Goal: Task Accomplishment & Management: Manage account settings

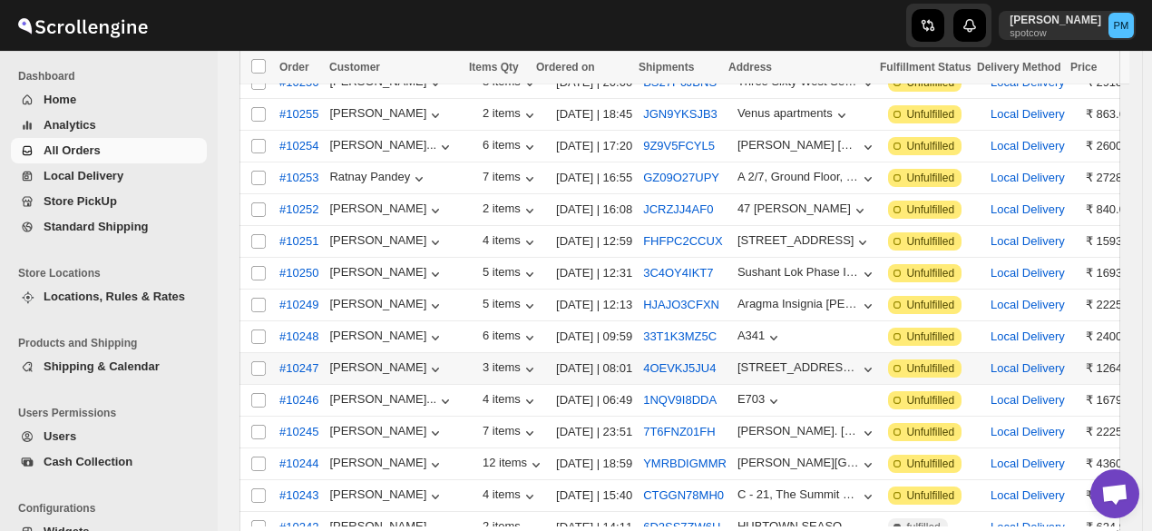
scroll to position [453, 0]
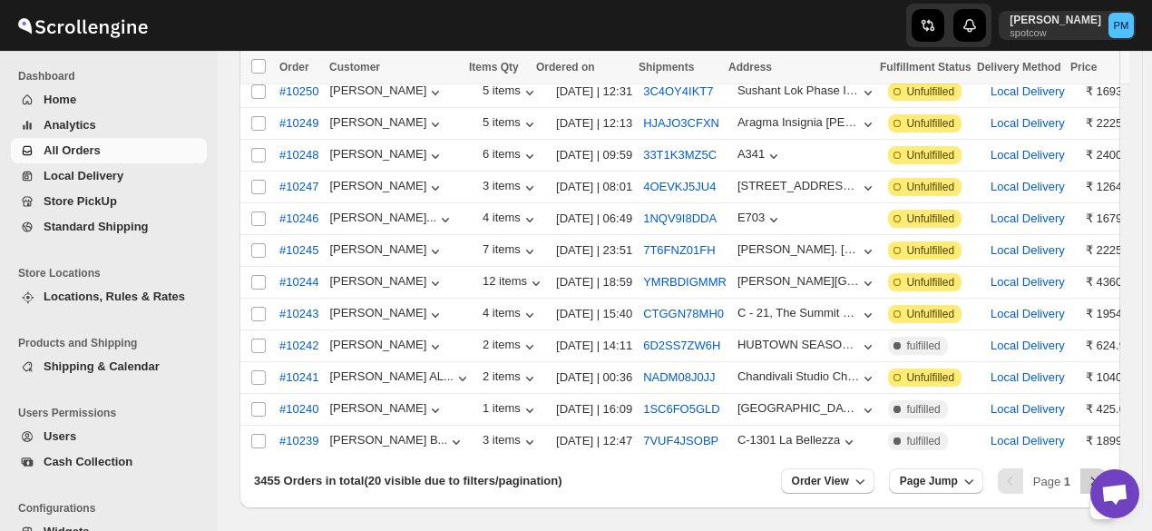
click at [1094, 472] on icon "Next" at bounding box center [1093, 481] width 18 height 18
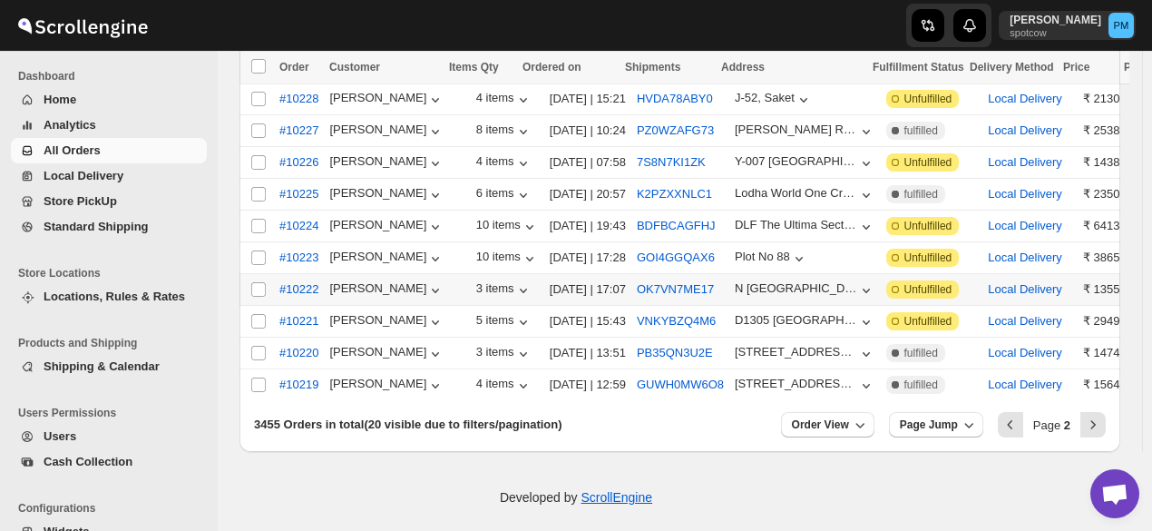
scroll to position [511, 0]
click at [1102, 422] on icon "Next" at bounding box center [1093, 423] width 18 height 18
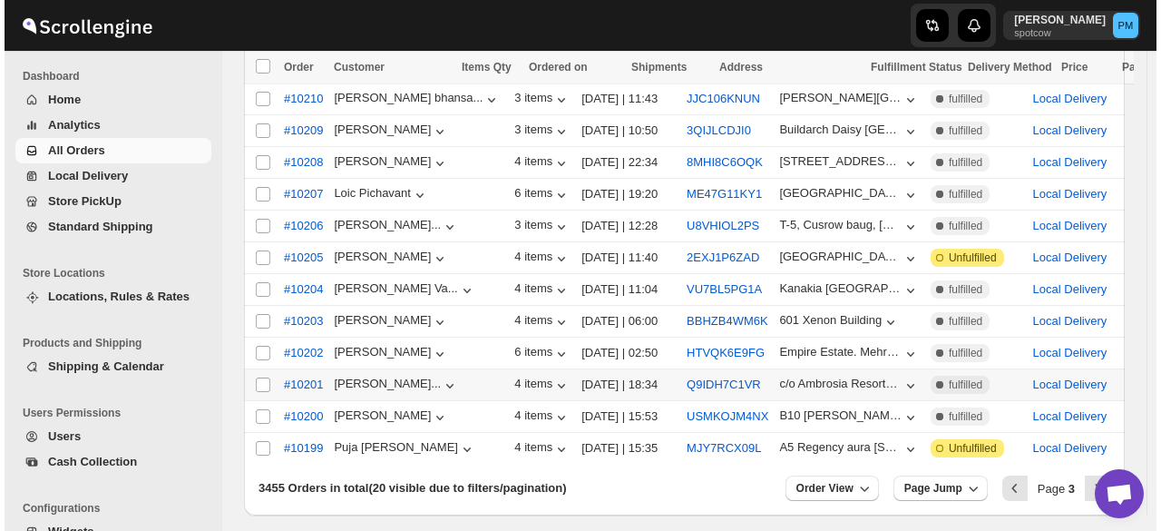
scroll to position [420, 0]
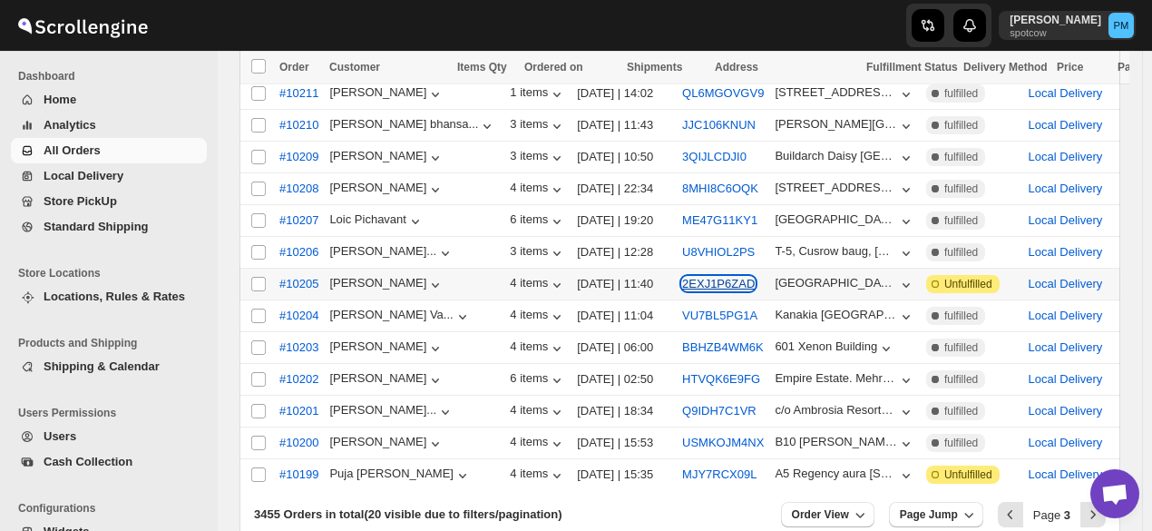
click at [682, 277] on button "2EXJ1P6ZAD" at bounding box center [718, 284] width 73 height 14
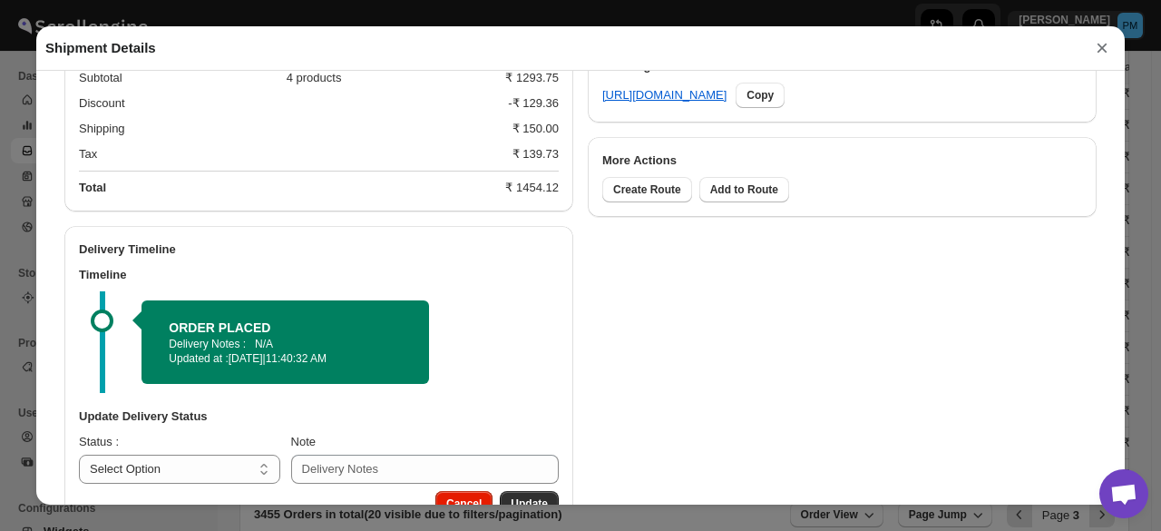
scroll to position [949, 0]
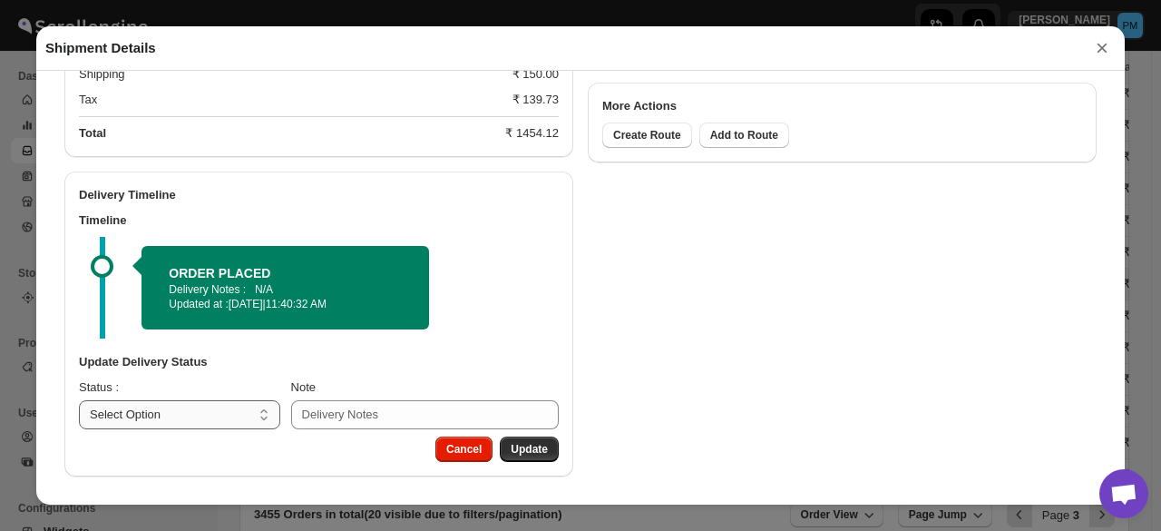
click at [232, 405] on select "Select Option PICKED UP OUT FOR DELIVERY RESCHEDULE DELIVERED CANCELLED" at bounding box center [179, 414] width 201 height 29
click at [214, 404] on select "Select Option PICKED UP OUT FOR DELIVERY RESCHEDULE DELIVERED CANCELLED" at bounding box center [179, 414] width 201 height 29
select select "PICKED_UP"
click at [79, 400] on select "Select Option PICKED UP OUT FOR DELIVERY RESCHEDULE DELIVERED CANCELLED" at bounding box center [179, 414] width 201 height 29
click at [242, 404] on select "Select Option PICKED UP OUT FOR DELIVERY RESCHEDULE DELIVERED CANCELLED" at bounding box center [179, 414] width 200 height 29
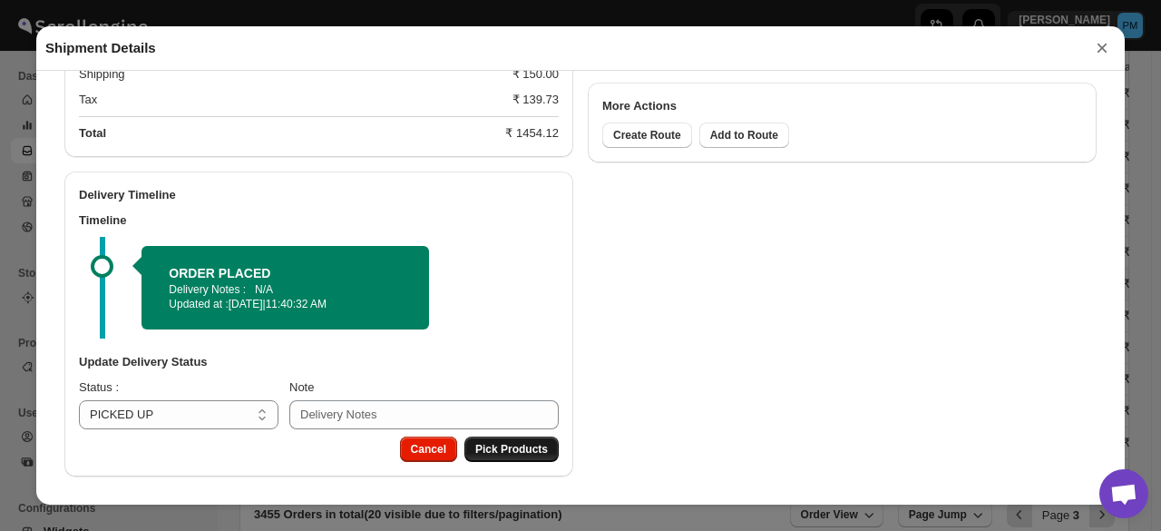
click at [550, 449] on button "Pick Products" at bounding box center [511, 448] width 94 height 25
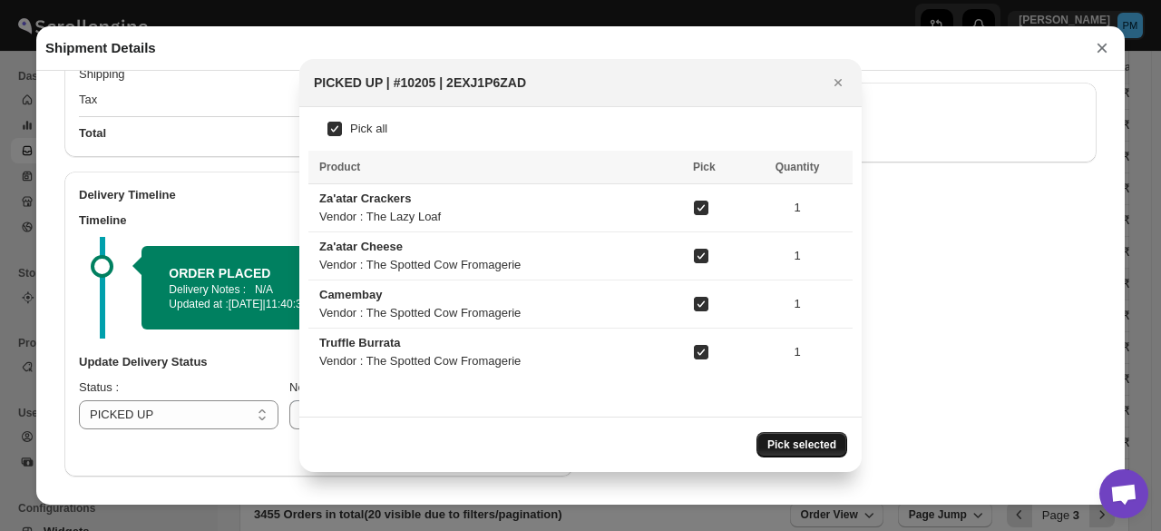
click at [836, 433] on button "Pick selected" at bounding box center [801, 444] width 91 height 25
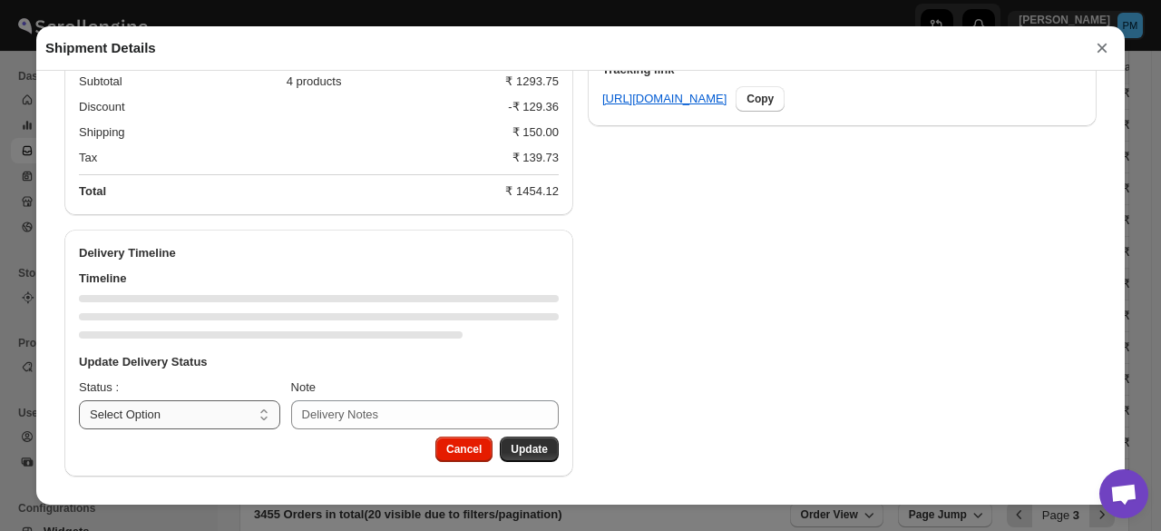
scroll to position [891, 0]
click at [233, 407] on select "Select Option PICKED UP OUT FOR DELIVERY RESCHEDULE DELIVERED CANCELLED" at bounding box center [179, 414] width 201 height 29
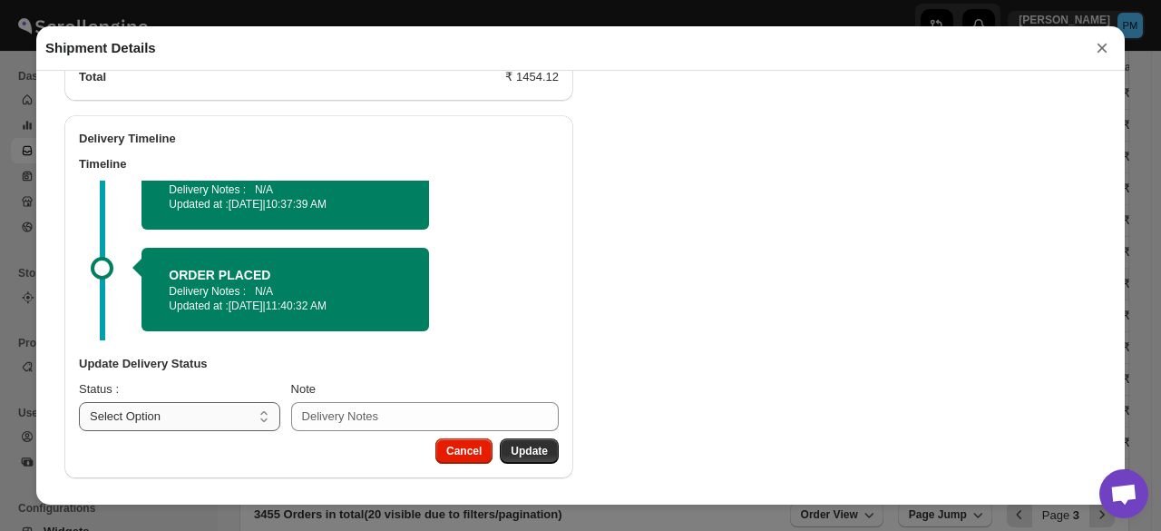
scroll to position [1006, 0]
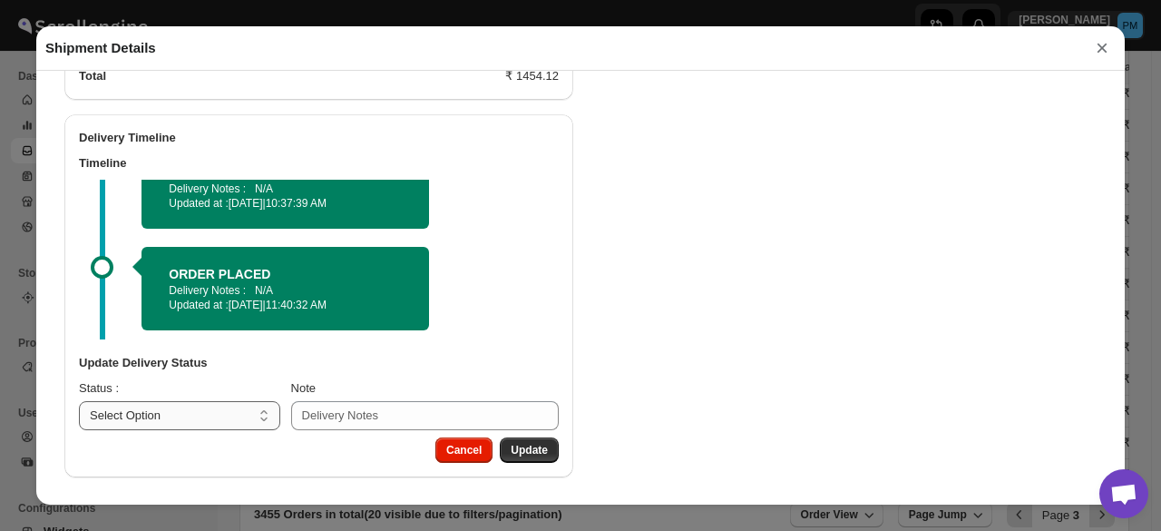
click at [197, 425] on div "Update Delivery Status Status : Select Option PICKED UP OUT FOR DELIVERY RESCHE…" at bounding box center [318, 391] width 509 height 91
click at [199, 422] on select "Select Option PICKED UP OUT FOR DELIVERY RESCHEDULE DELIVERED CANCELLED" at bounding box center [179, 415] width 201 height 29
select select "OUT_FOR_DELIVERY"
click at [79, 401] on select "Select Option PICKED UP OUT FOR DELIVERY RESCHEDULE DELIVERED CANCELLED" at bounding box center [179, 415] width 201 height 29
click at [550, 450] on button "Update" at bounding box center [529, 449] width 59 height 25
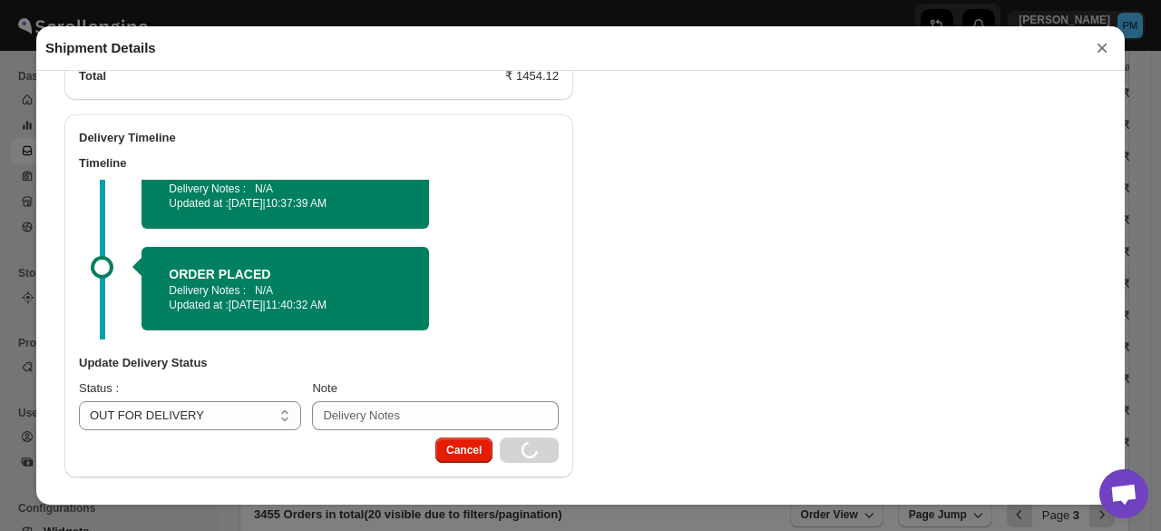
select select
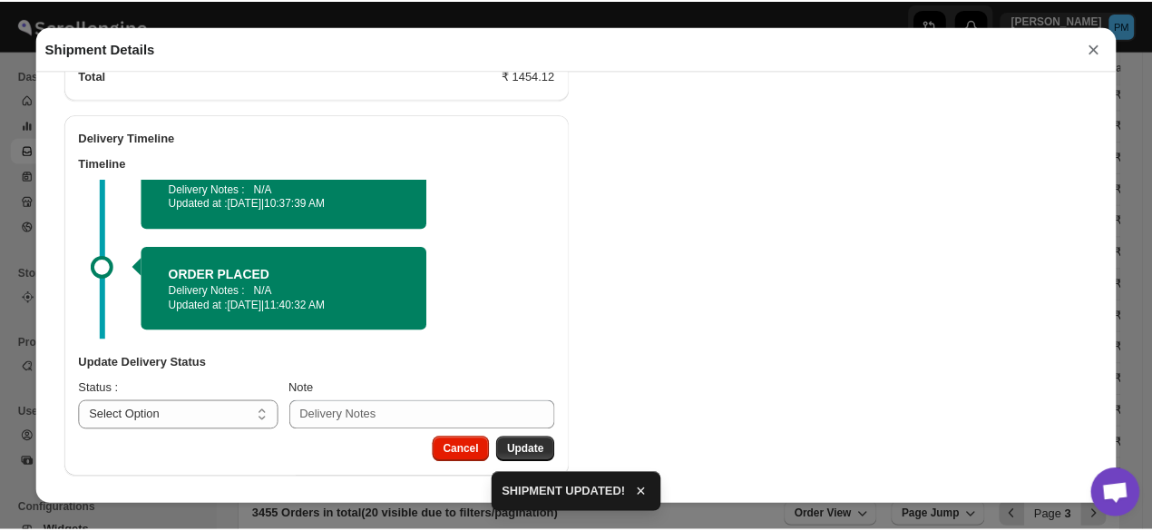
scroll to position [891, 0]
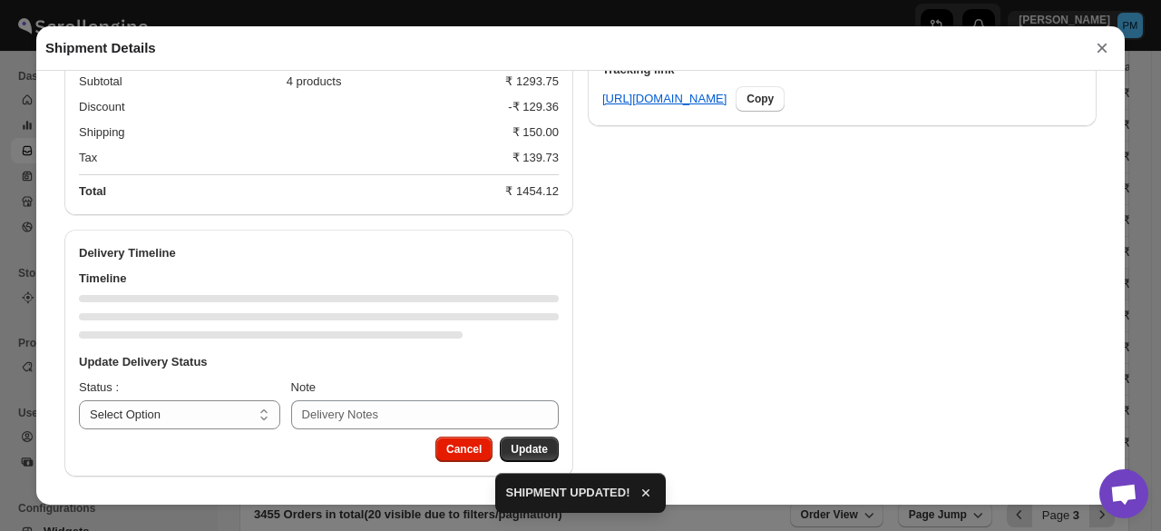
click at [1100, 48] on button "×" at bounding box center [1101, 47] width 27 height 25
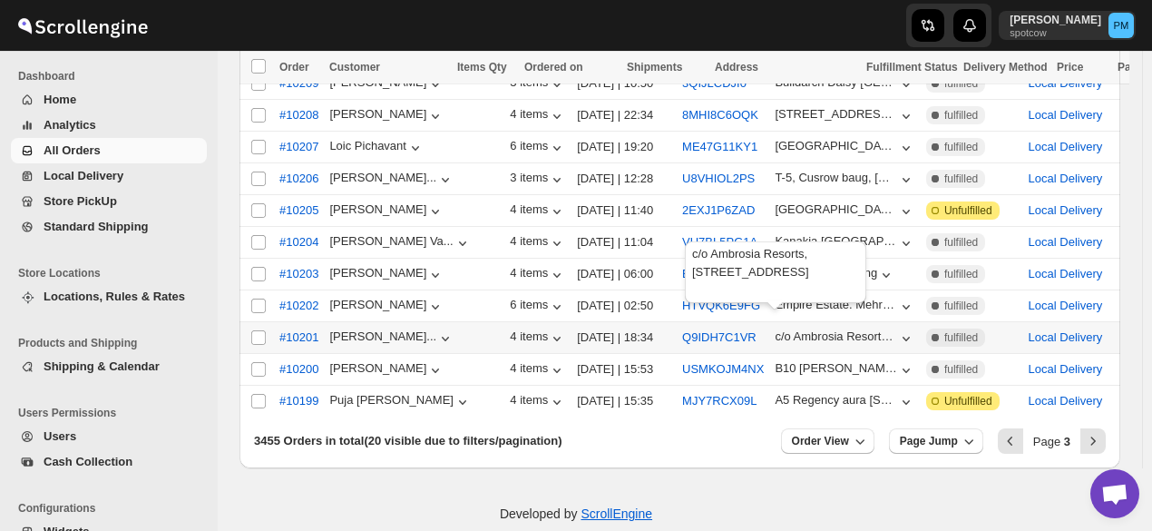
scroll to position [511, 0]
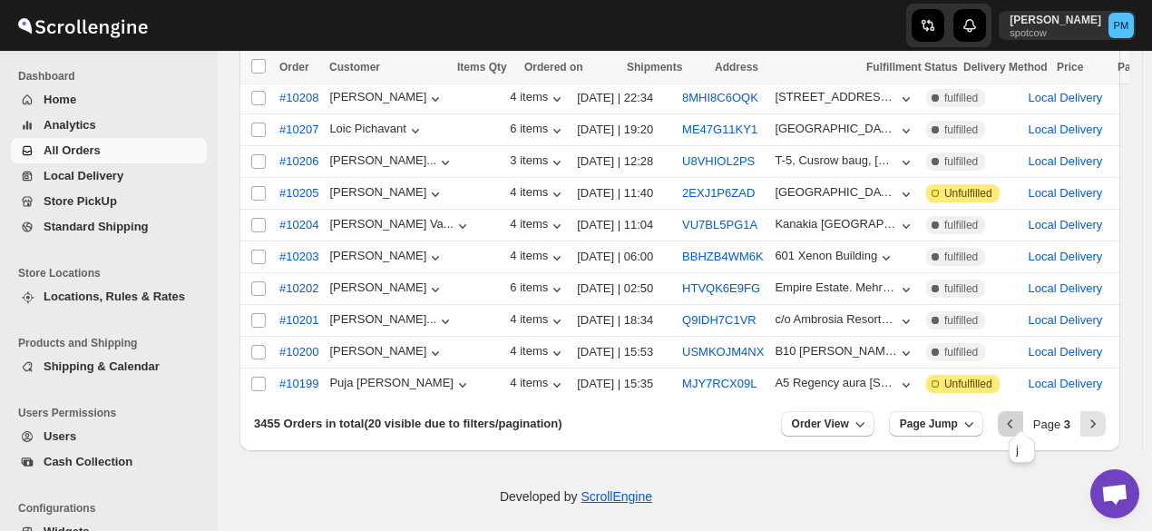
click at [1016, 414] on icon "Previous" at bounding box center [1010, 423] width 18 height 18
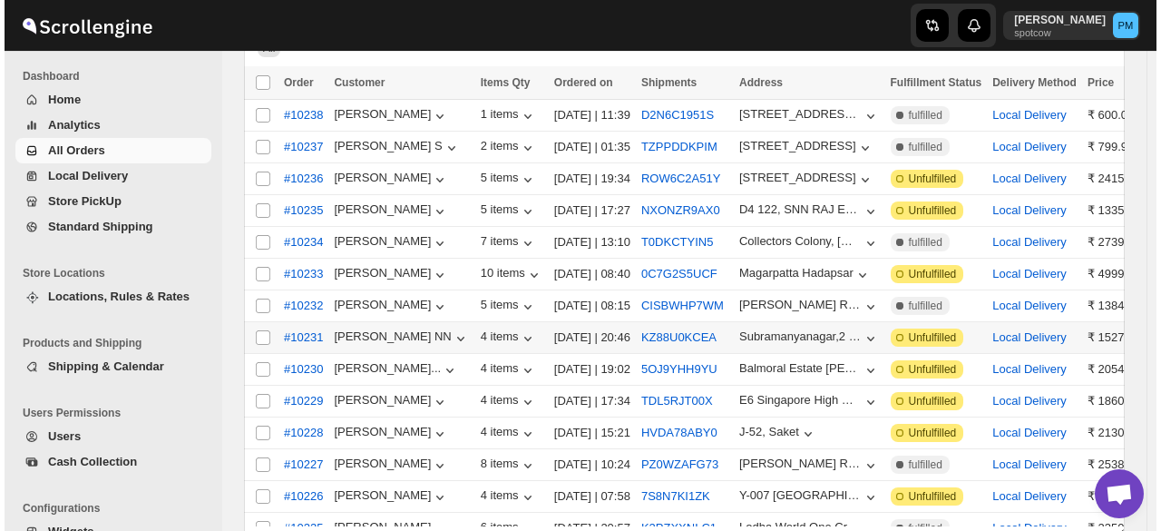
scroll to position [148, 0]
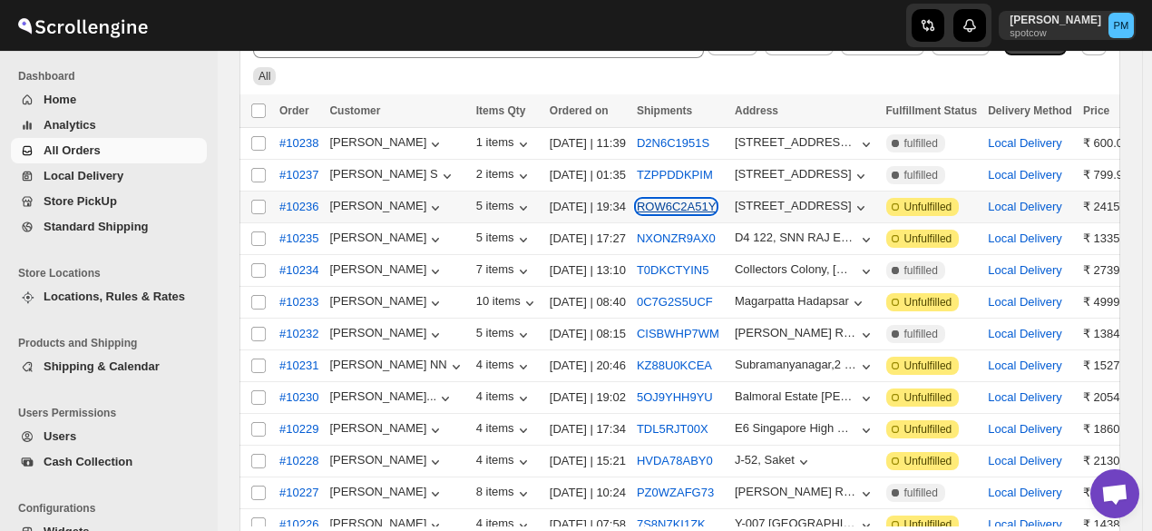
click at [658, 208] on button "ROW6C2A51Y" at bounding box center [676, 207] width 79 height 14
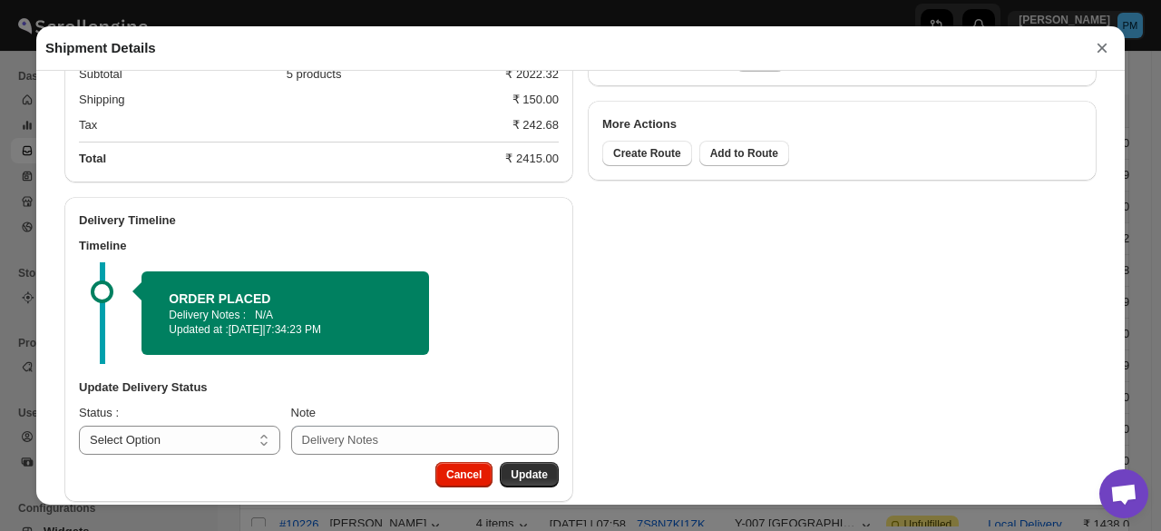
scroll to position [923, 0]
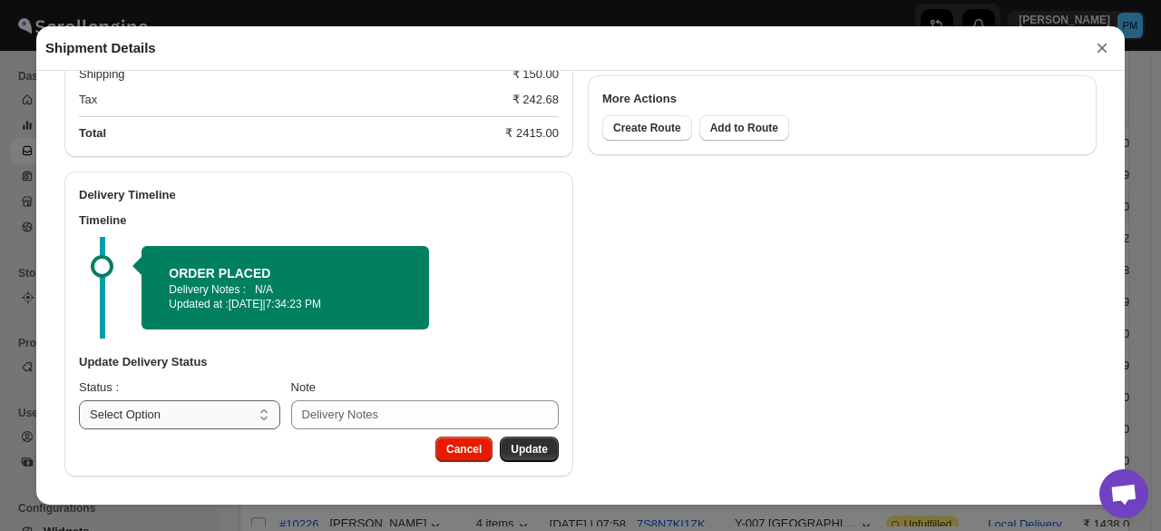
drag, startPoint x: 246, startPoint y: 418, endPoint x: 248, endPoint y: 405, distance: 12.8
click at [246, 418] on select "Select Option PICKED UP OUT FOR DELIVERY RESCHEDULE DELIVERED CANCELLED" at bounding box center [179, 414] width 201 height 29
select select "PICKED_UP"
click at [79, 400] on select "Select Option PICKED UP OUT FOR DELIVERY RESCHEDULE DELIVERED CANCELLED" at bounding box center [179, 414] width 201 height 29
click at [501, 438] on button "Pick Products" at bounding box center [511, 448] width 94 height 25
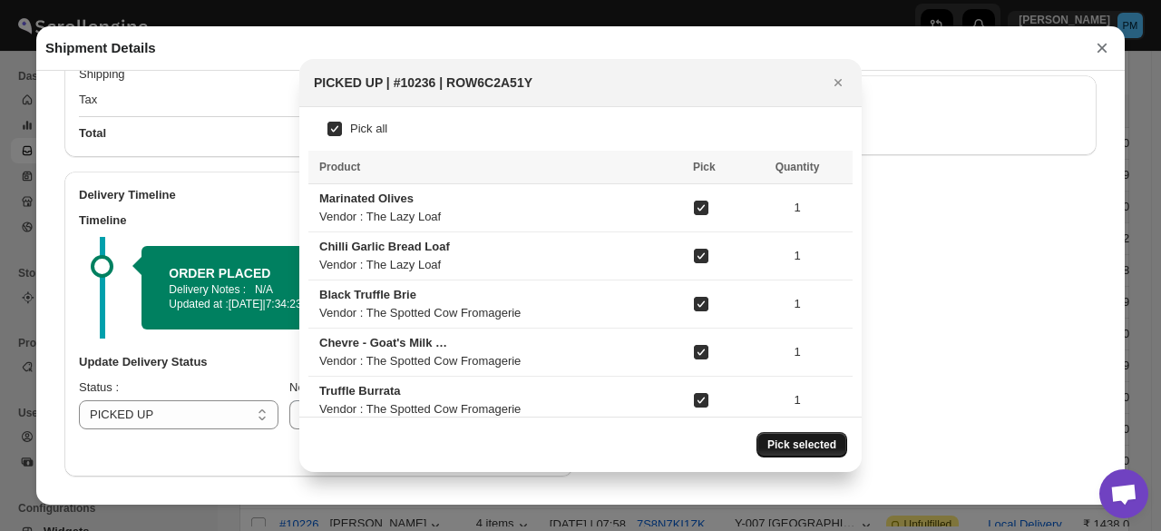
click at [772, 444] on button "Pick selected" at bounding box center [801, 444] width 91 height 25
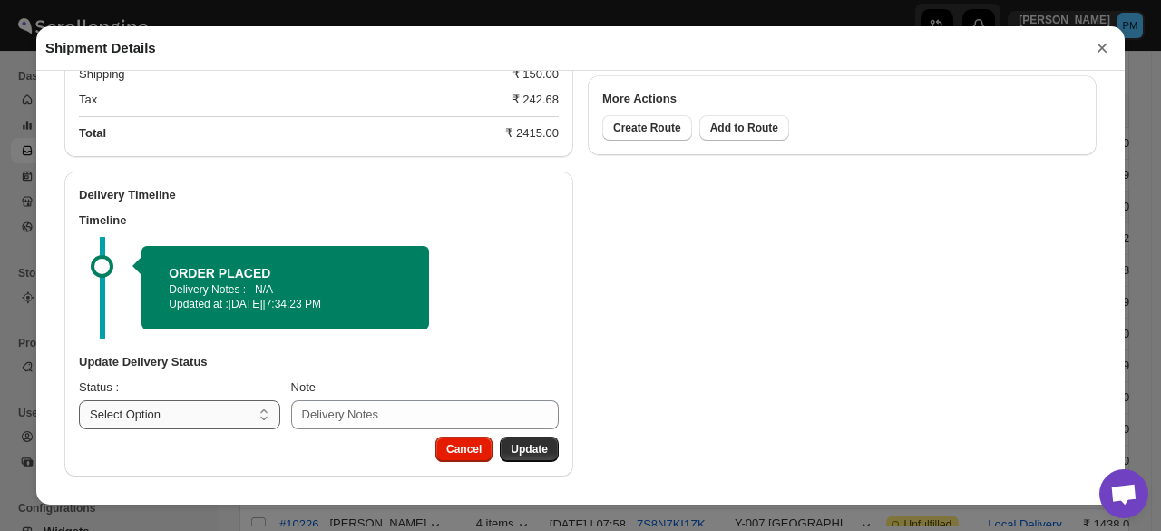
scroll to position [865, 0]
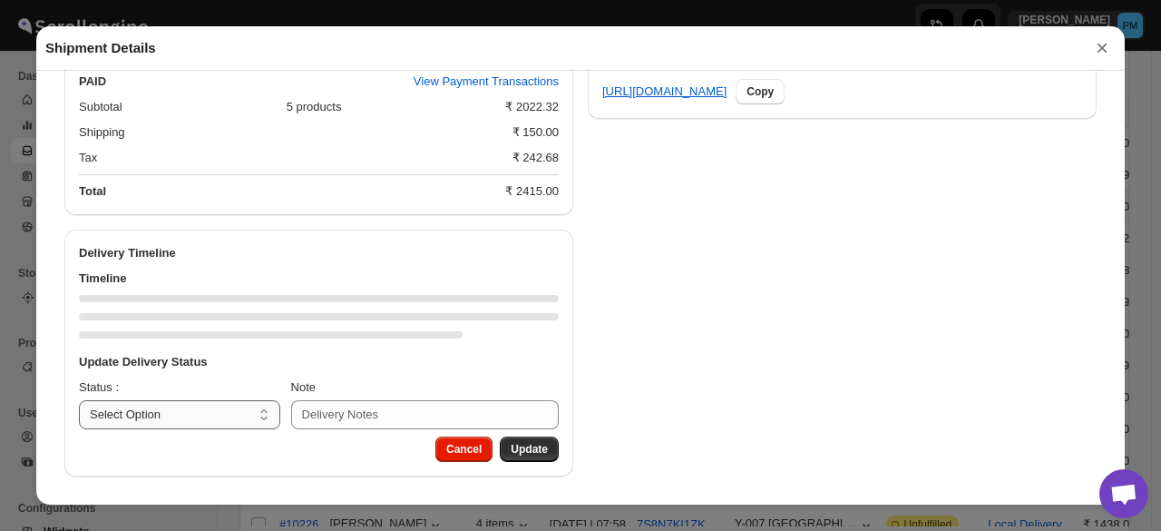
click at [245, 424] on select "Select Option PICKED UP OUT FOR DELIVERY RESCHEDULE DELIVERED CANCELLED" at bounding box center [179, 414] width 201 height 29
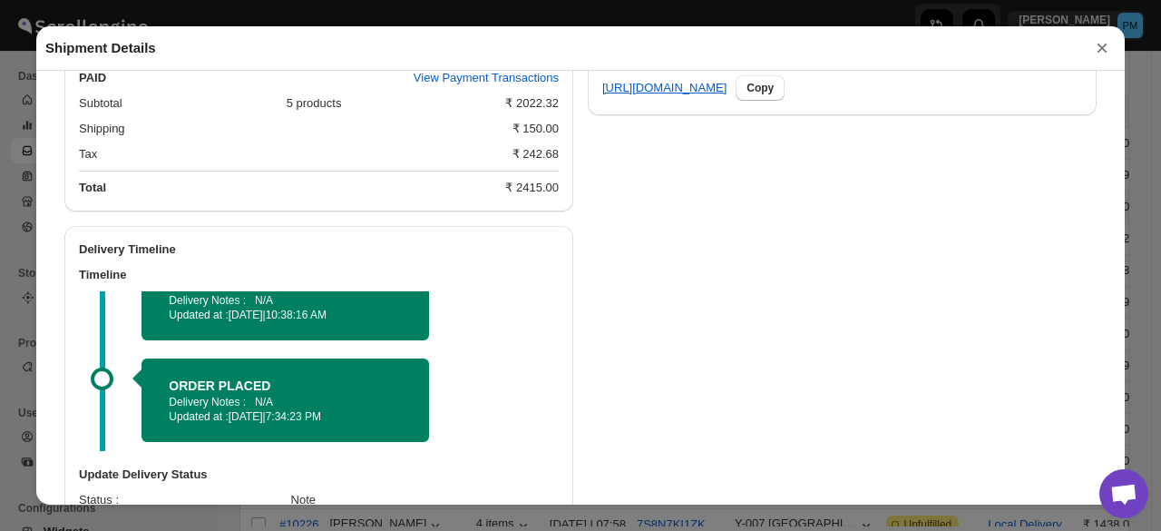
scroll to position [980, 0]
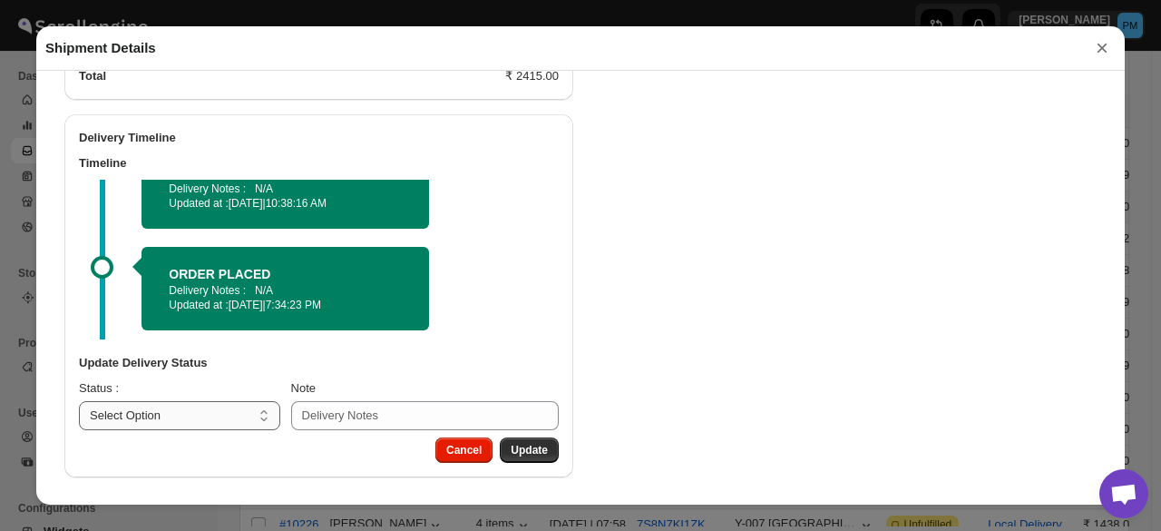
click at [210, 410] on select "Select Option PICKED UP OUT FOR DELIVERY RESCHEDULE DELIVERED CANCELLED" at bounding box center [179, 415] width 201 height 29
click at [207, 411] on select "Select Option PICKED UP OUT FOR DELIVERY RESCHEDULE DELIVERED CANCELLED" at bounding box center [179, 415] width 201 height 29
select select "OUT_FOR_DELIVERY"
click at [79, 401] on select "Select Option PICKED UP OUT FOR DELIVERY RESCHEDULE DELIVERED CANCELLED" at bounding box center [179, 415] width 201 height 29
click at [525, 441] on button "Update" at bounding box center [529, 449] width 59 height 25
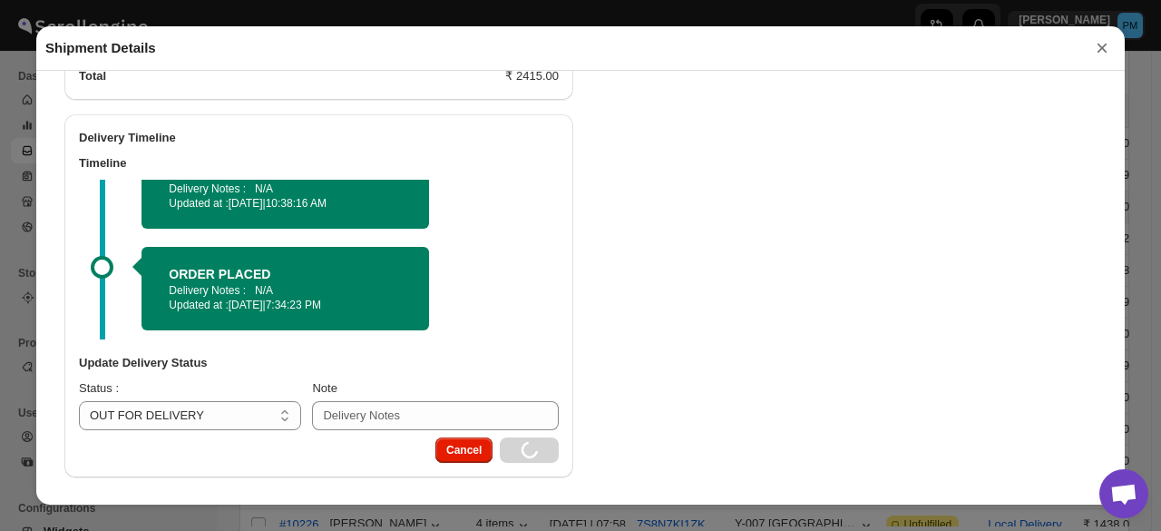
select select
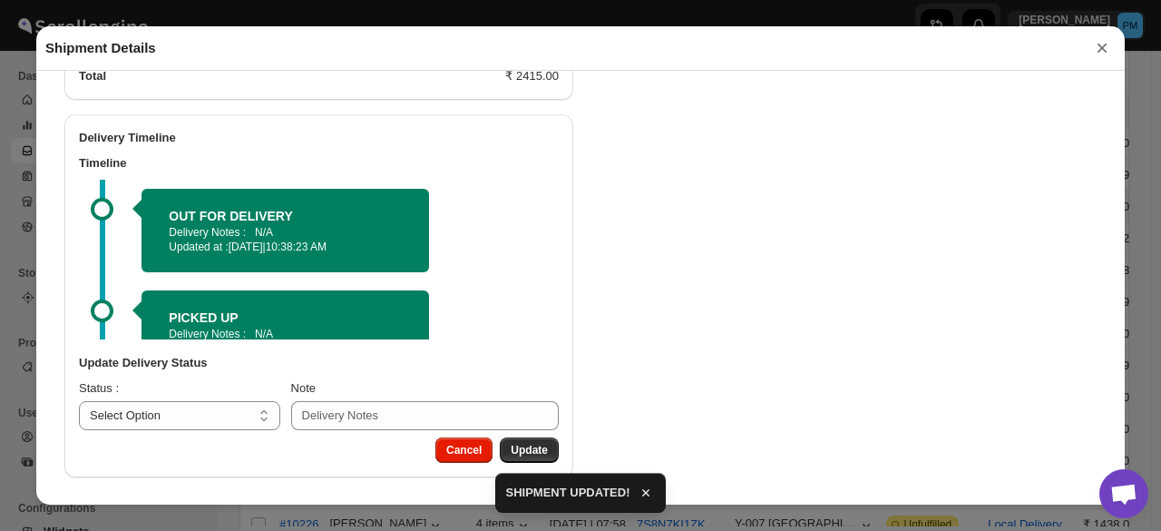
click at [1103, 50] on button "×" at bounding box center [1101, 47] width 27 height 25
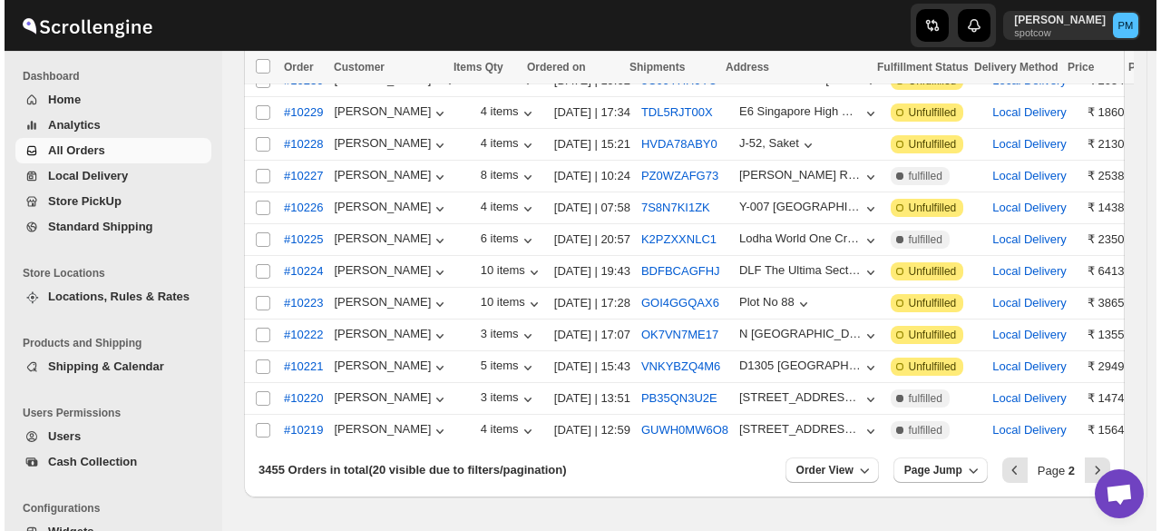
scroll to position [511, 0]
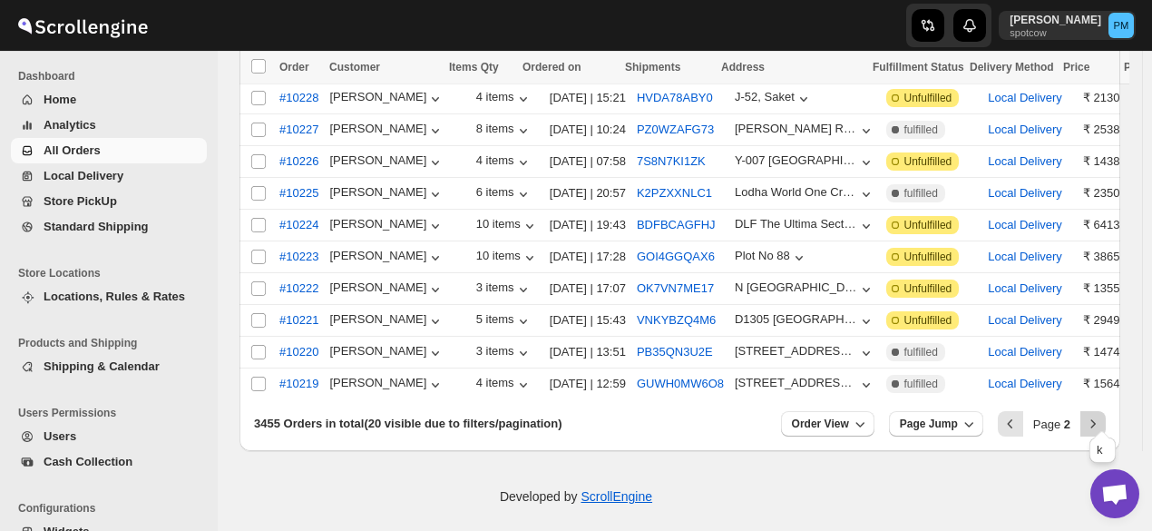
click at [1097, 411] on button "Next" at bounding box center [1092, 423] width 25 height 25
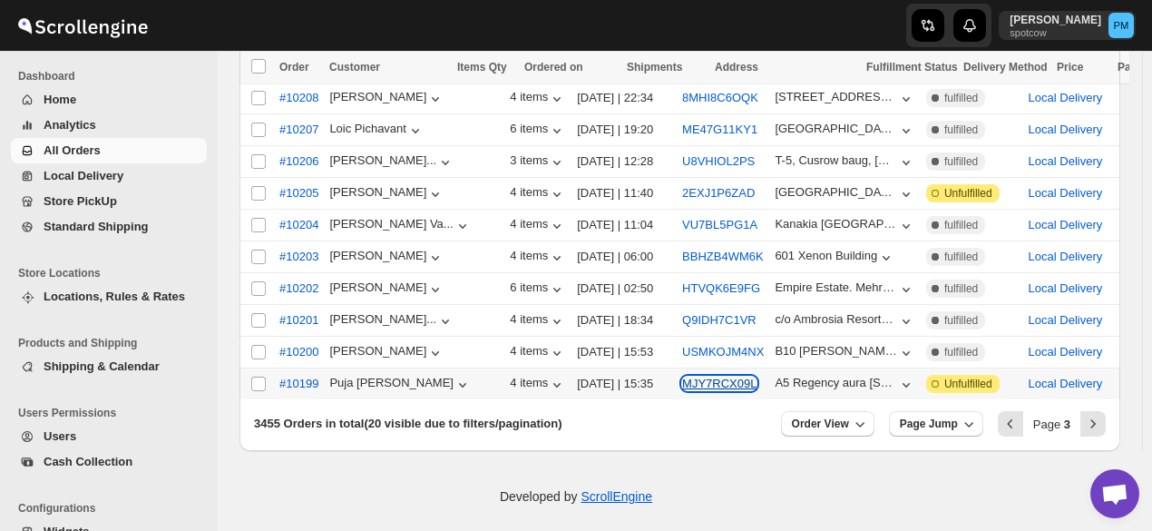
click at [682, 376] on button "MJY7RCX09L" at bounding box center [719, 383] width 74 height 14
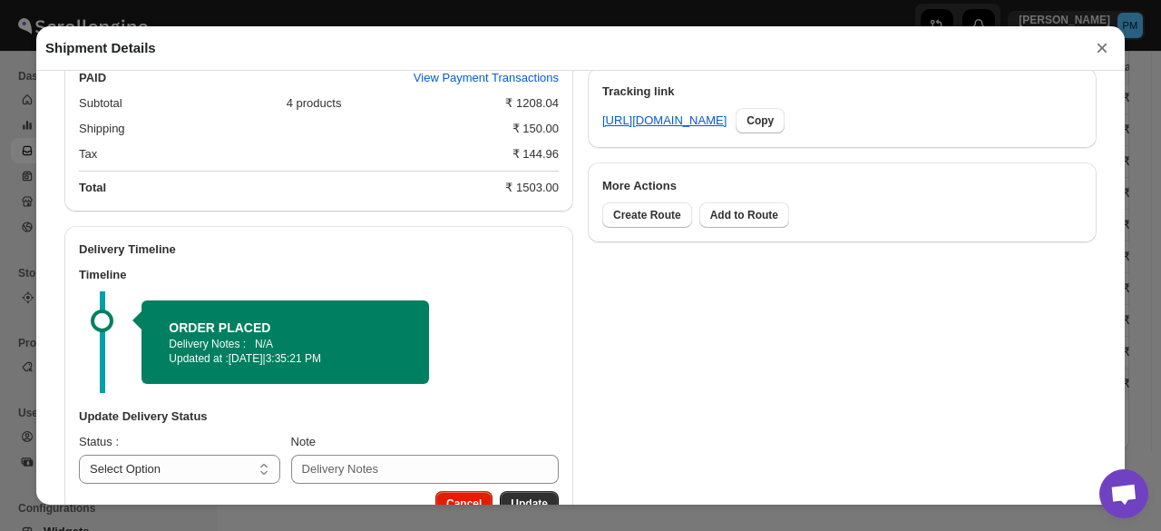
scroll to position [923, 0]
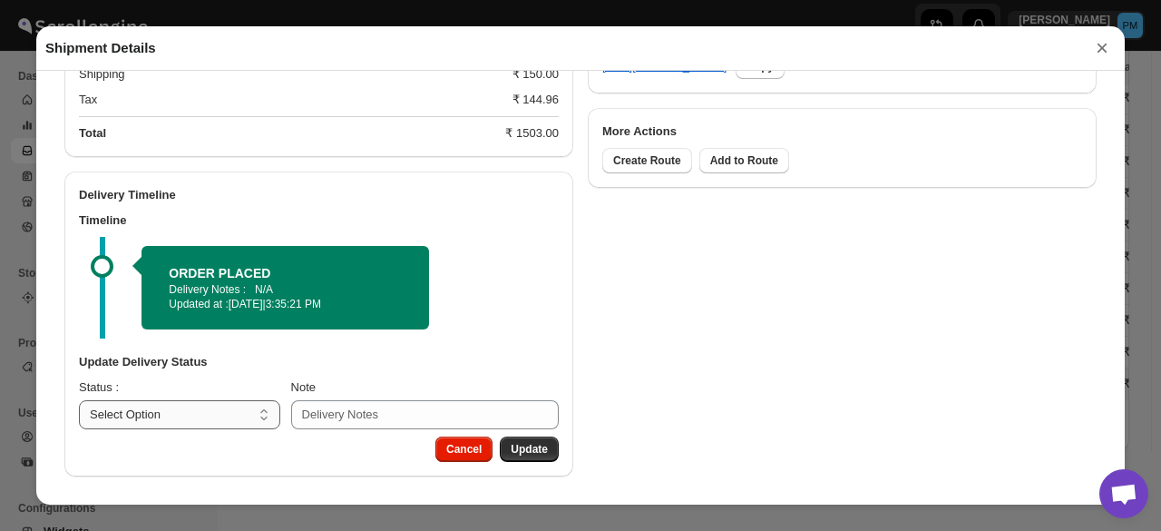
click at [226, 415] on select "Select Option PICKED UP OUT FOR DELIVERY RESCHEDULE DELIVERED CANCELLED" at bounding box center [179, 414] width 201 height 29
click at [211, 410] on select "Select Option PICKED UP OUT FOR DELIVERY RESCHEDULE DELIVERED CANCELLED" at bounding box center [179, 414] width 201 height 29
select select "PICKED_UP"
click at [79, 400] on select "Select Option PICKED UP OUT FOR DELIVERY RESCHEDULE DELIVERED CANCELLED" at bounding box center [179, 414] width 201 height 29
click at [540, 449] on span "Pick Products" at bounding box center [511, 449] width 73 height 15
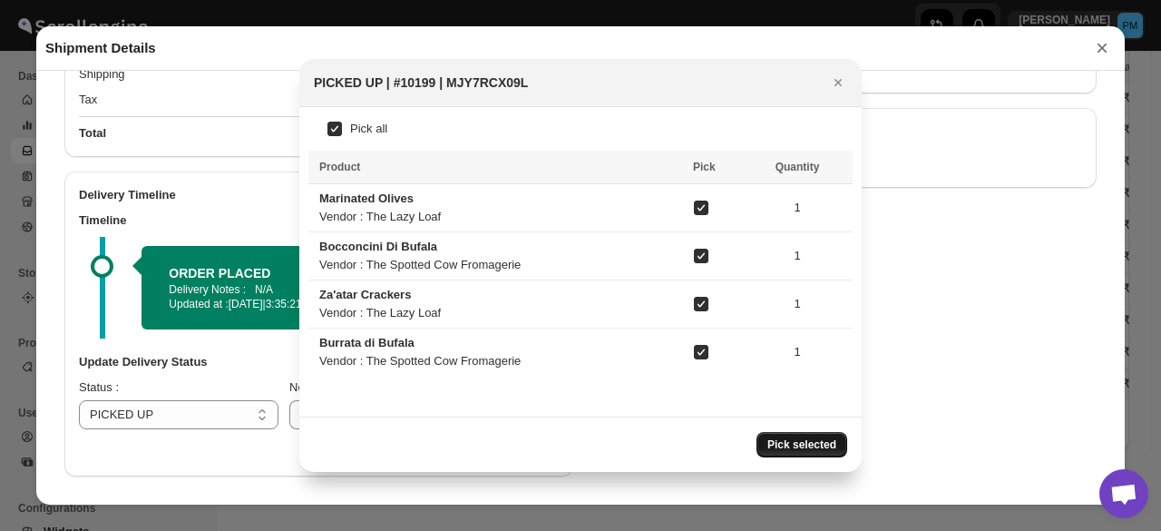
click at [801, 450] on span "Pick selected" at bounding box center [801, 444] width 69 height 15
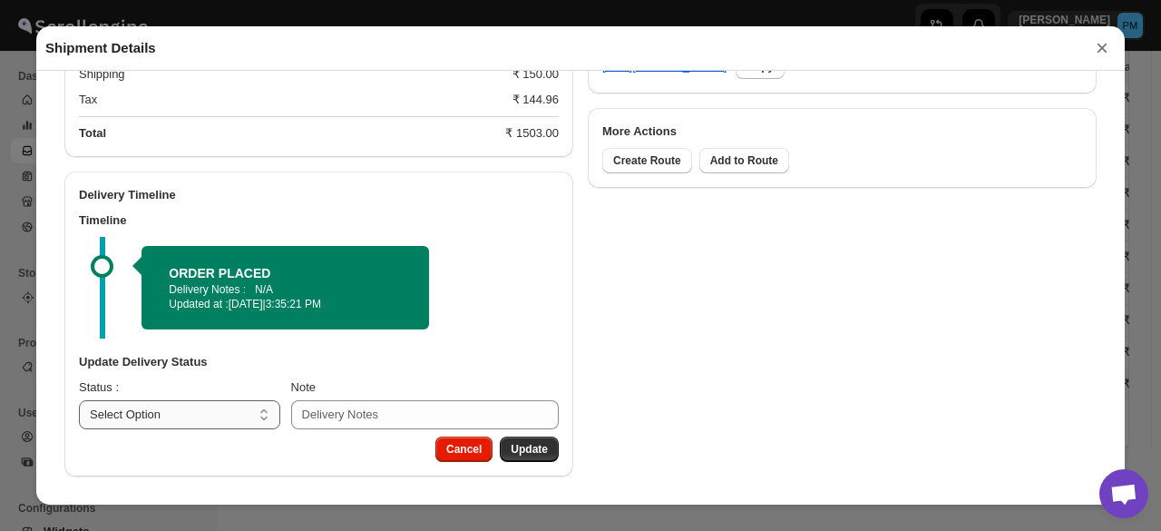
scroll to position [865, 0]
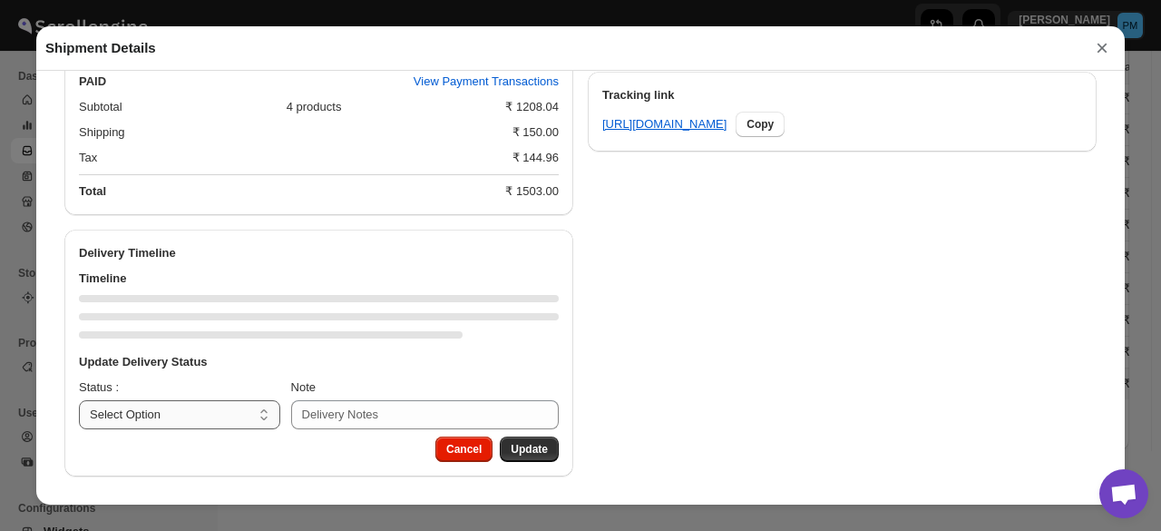
click at [227, 419] on select "Select Option PICKED UP OUT FOR DELIVERY RESCHEDULE DELIVERED CANCELLED" at bounding box center [179, 414] width 201 height 29
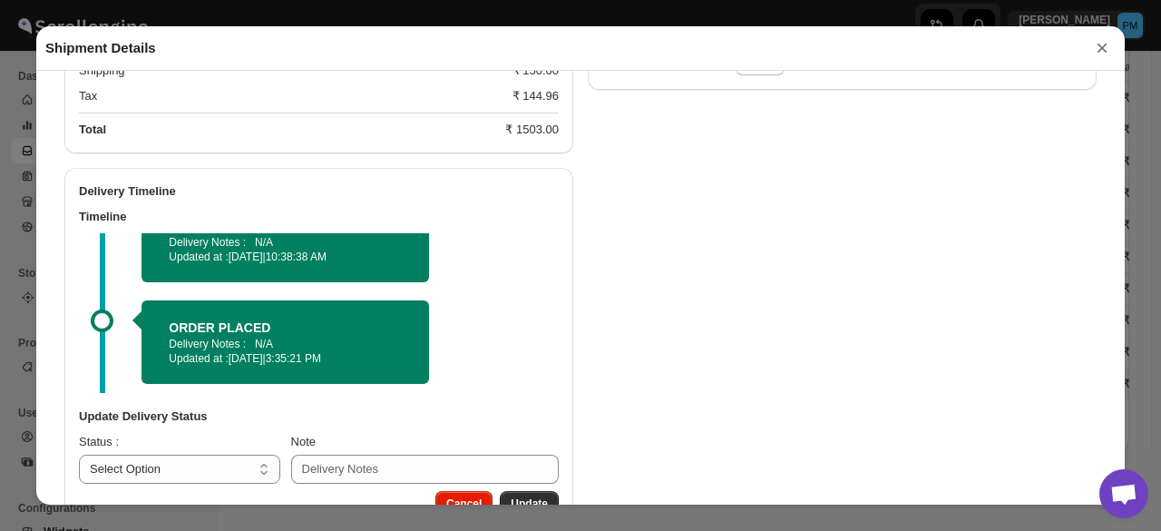
scroll to position [980, 0]
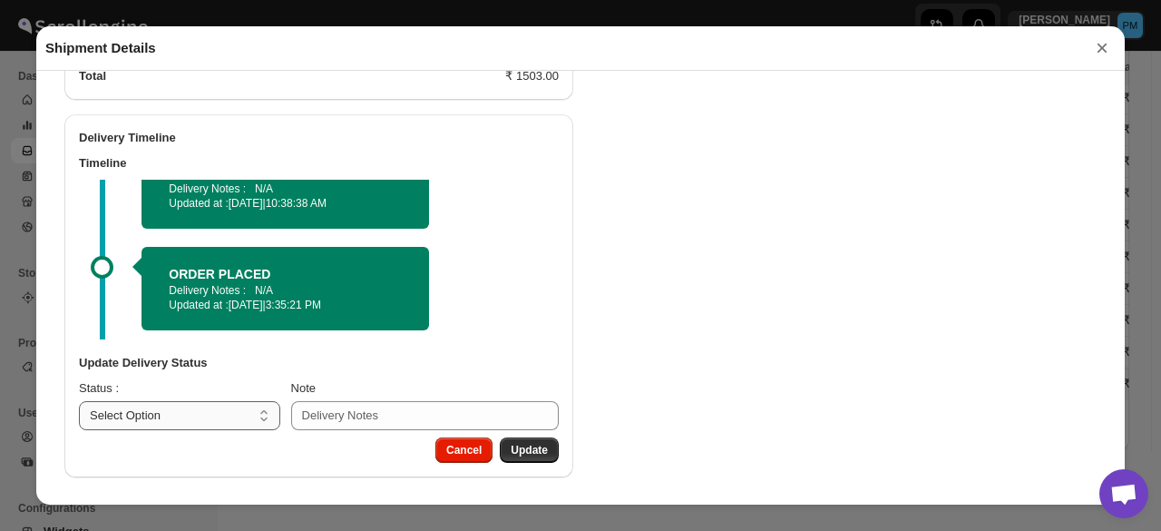
click at [223, 415] on select "Select Option PICKED UP OUT FOR DELIVERY RESCHEDULE DELIVERED CANCELLED" at bounding box center [179, 415] width 201 height 29
click at [228, 410] on select "Select Option PICKED UP OUT FOR DELIVERY RESCHEDULE DELIVERED CANCELLED" at bounding box center [179, 415] width 201 height 29
select select "OUT_FOR_DELIVERY"
click at [79, 401] on select "Select Option PICKED UP OUT FOR DELIVERY RESCHEDULE DELIVERED CANCELLED" at bounding box center [179, 415] width 201 height 29
click at [515, 441] on button "Update" at bounding box center [529, 449] width 59 height 25
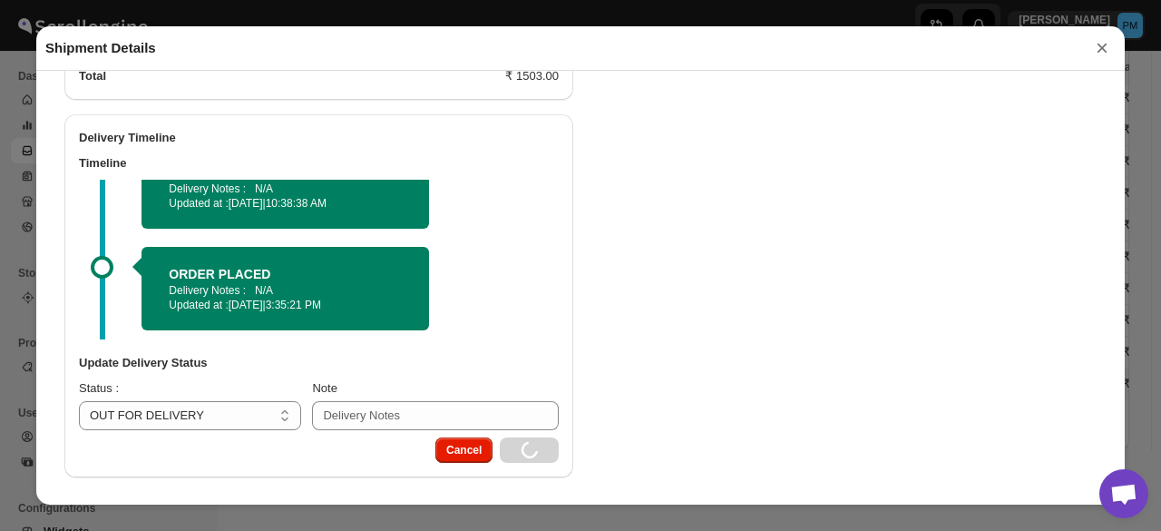
select select
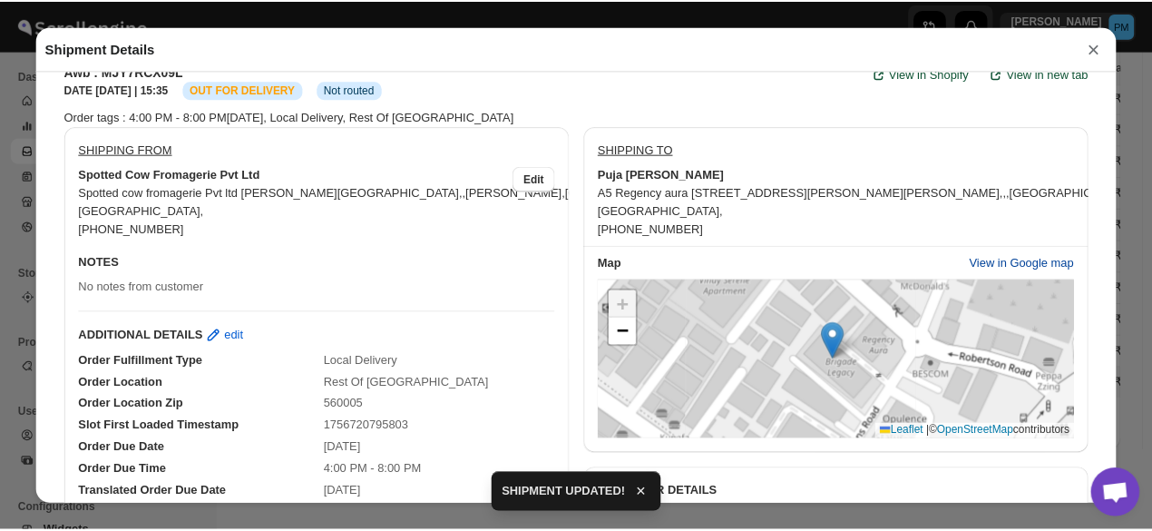
scroll to position [49, 0]
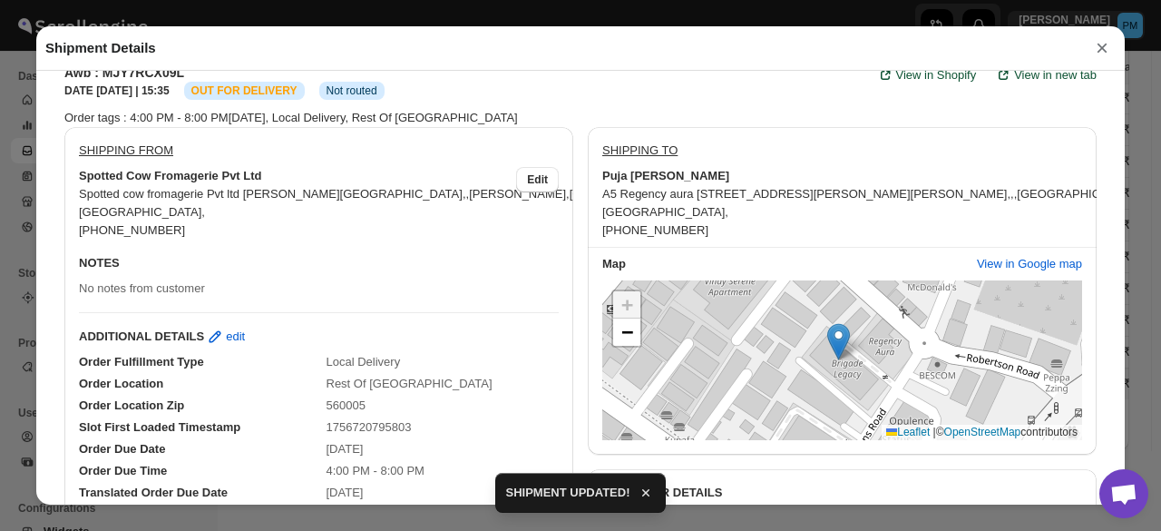
click at [1094, 49] on button "×" at bounding box center [1101, 47] width 27 height 25
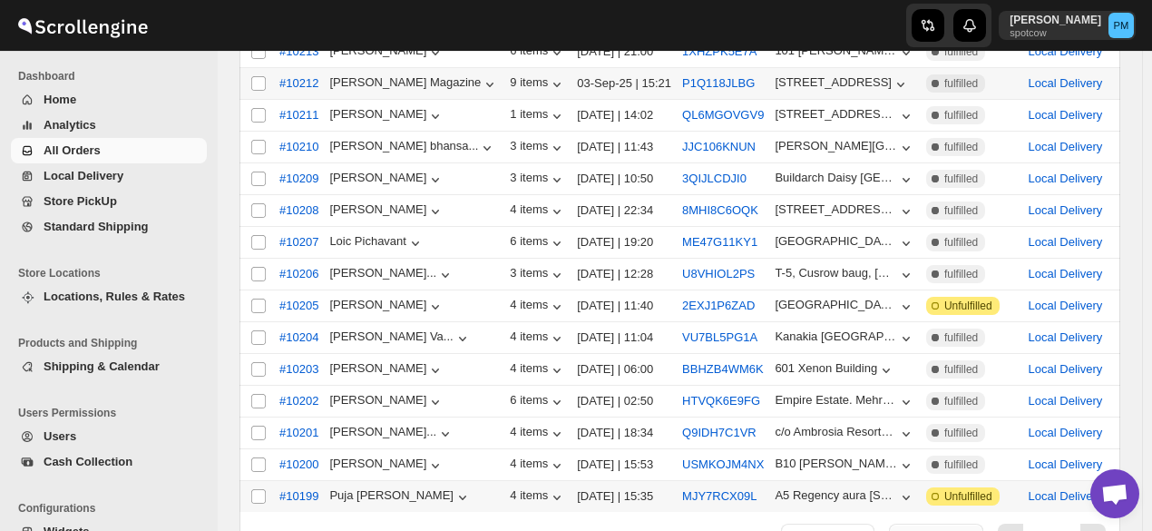
scroll to position [511, 0]
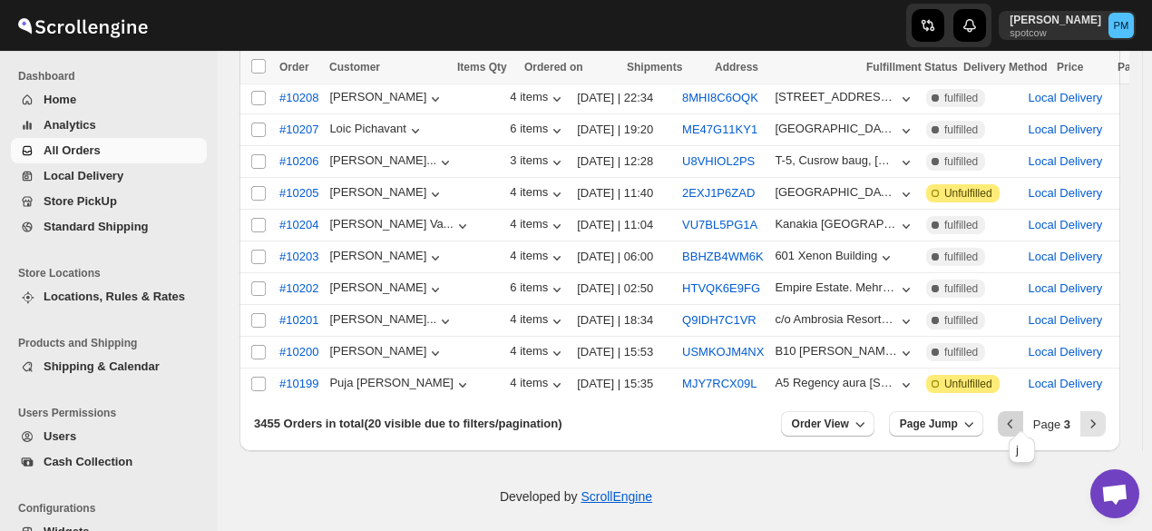
click at [1019, 414] on icon "Previous" at bounding box center [1010, 423] width 18 height 18
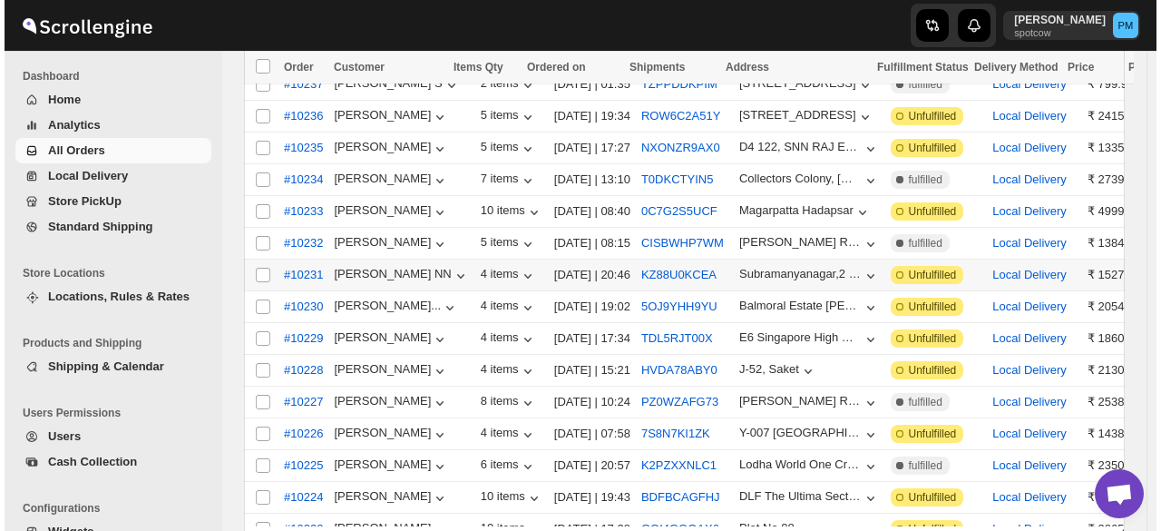
scroll to position [148, 0]
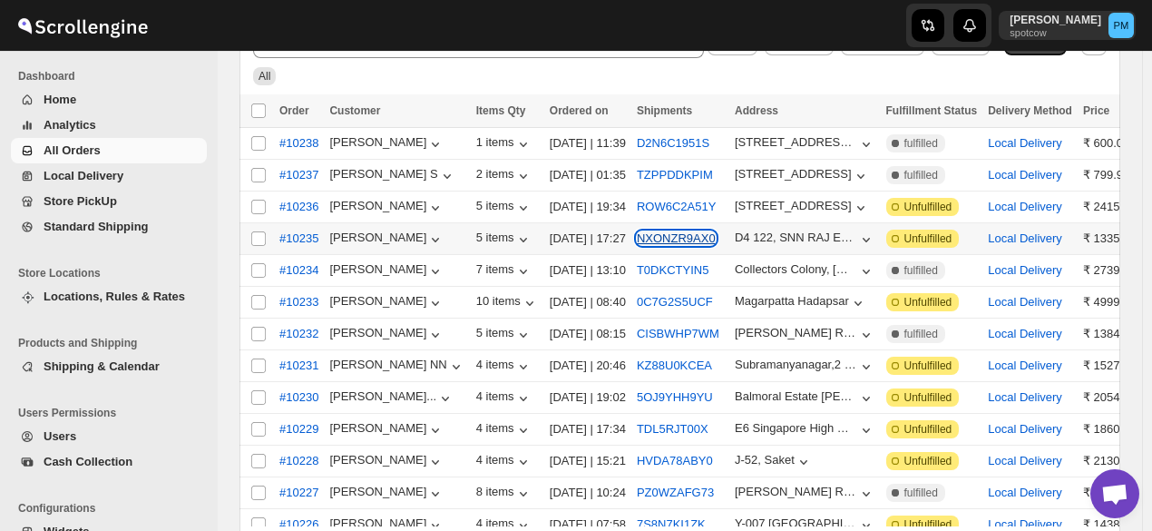
click at [672, 236] on button "NXONZR9AX0" at bounding box center [676, 238] width 79 height 14
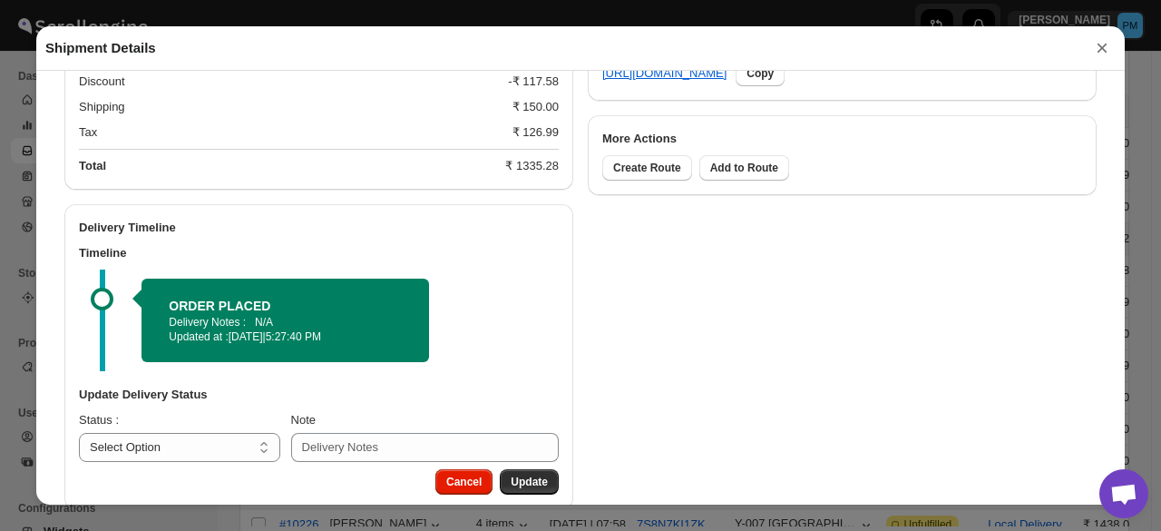
scroll to position [949, 0]
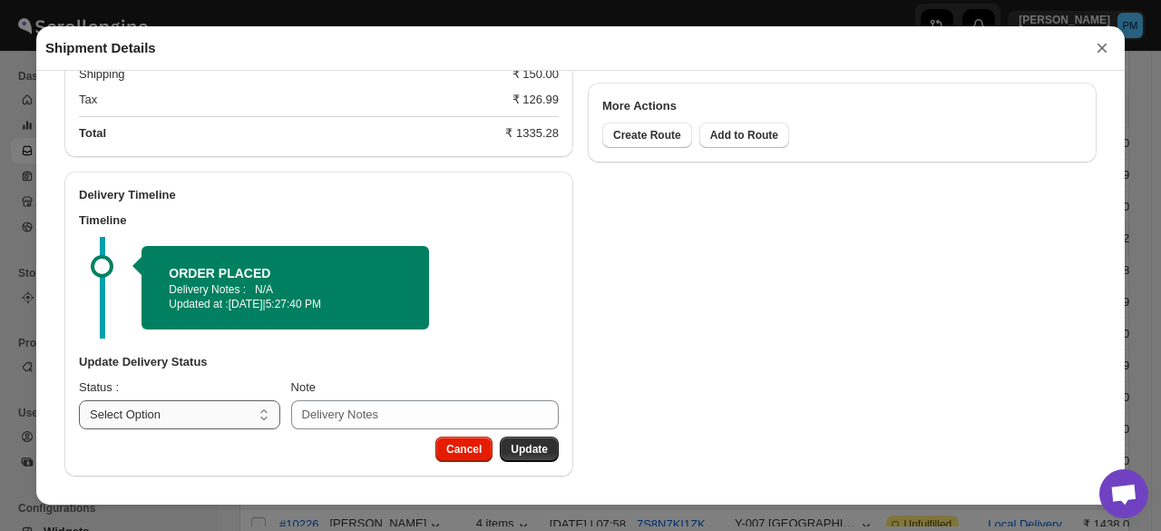
click at [248, 411] on select "Select Option PICKED UP OUT FOR DELIVERY RESCHEDULE DELIVERED CANCELLED" at bounding box center [179, 414] width 201 height 29
click at [233, 409] on select "Select Option PICKED UP OUT FOR DELIVERY RESCHEDULE DELIVERED CANCELLED" at bounding box center [179, 414] width 201 height 29
select select "PICKED_UP"
click at [79, 400] on select "Select Option PICKED UP OUT FOR DELIVERY RESCHEDULE DELIVERED CANCELLED" at bounding box center [179, 414] width 201 height 29
click at [508, 436] on button "Pick Products" at bounding box center [511, 448] width 94 height 25
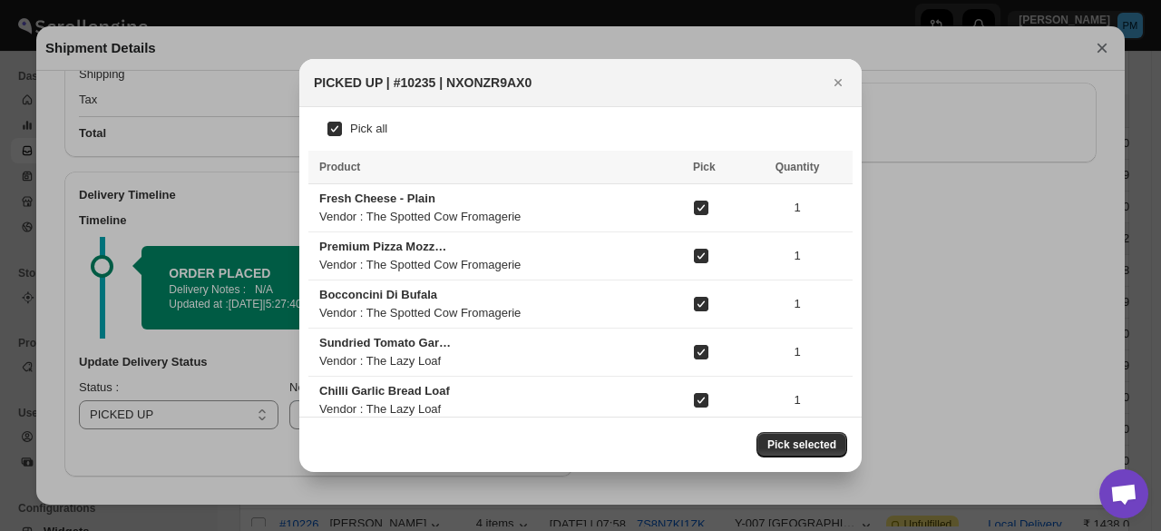
click at [791, 437] on span "Pick selected" at bounding box center [801, 444] width 69 height 15
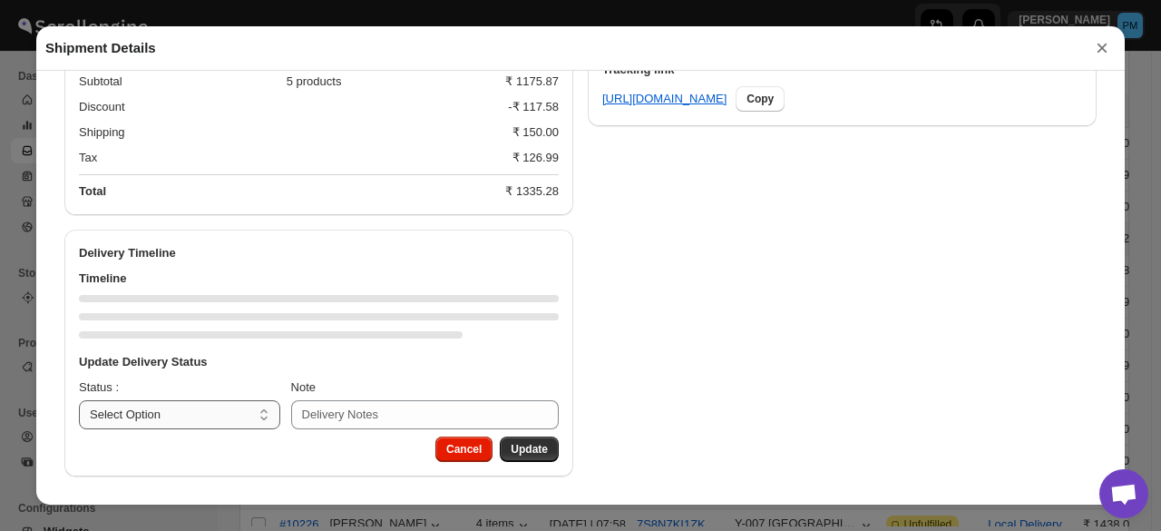
scroll to position [891, 0]
click at [247, 414] on select "Select Option PICKED UP OUT FOR DELIVERY RESCHEDULE DELIVERED CANCELLED" at bounding box center [179, 414] width 201 height 29
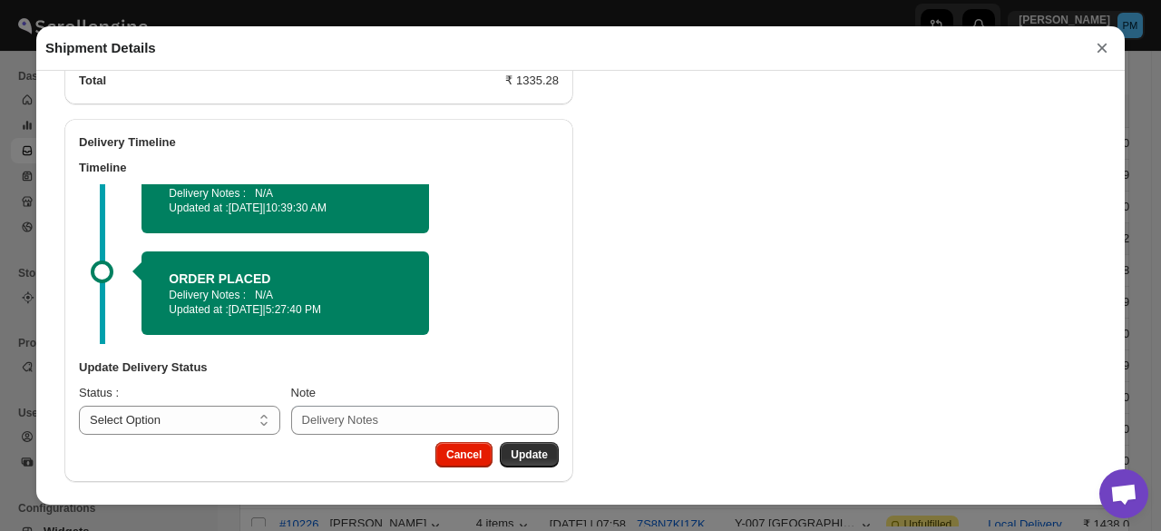
scroll to position [1006, 0]
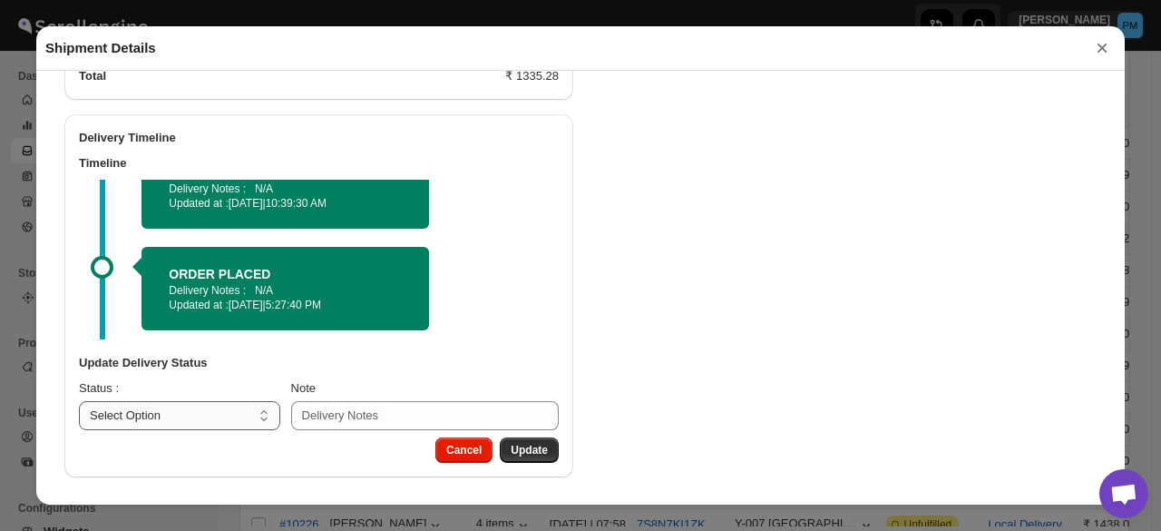
click at [214, 419] on select "Select Option PICKED UP OUT FOR DELIVERY RESCHEDULE DELIVERED CANCELLED" at bounding box center [179, 415] width 201 height 29
click at [209, 405] on select "Select Option PICKED UP OUT FOR DELIVERY RESCHEDULE DELIVERED CANCELLED" at bounding box center [179, 415] width 201 height 29
select select "OUT_FOR_DELIVERY"
click at [79, 401] on select "Select Option PICKED UP OUT FOR DELIVERY RESCHEDULE DELIVERED CANCELLED" at bounding box center [179, 415] width 201 height 29
click at [537, 443] on span "Update" at bounding box center [529, 450] width 37 height 15
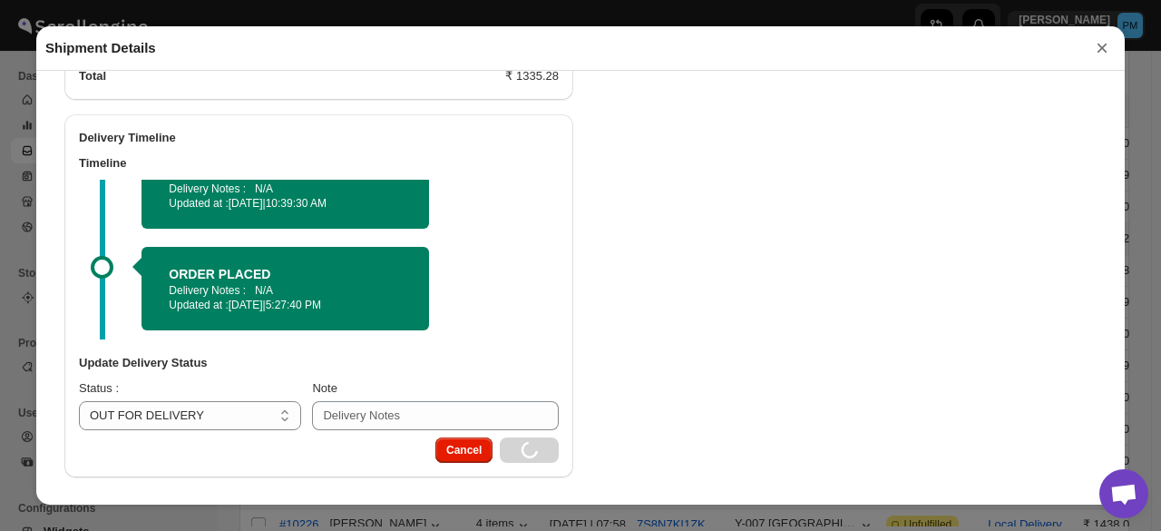
select select
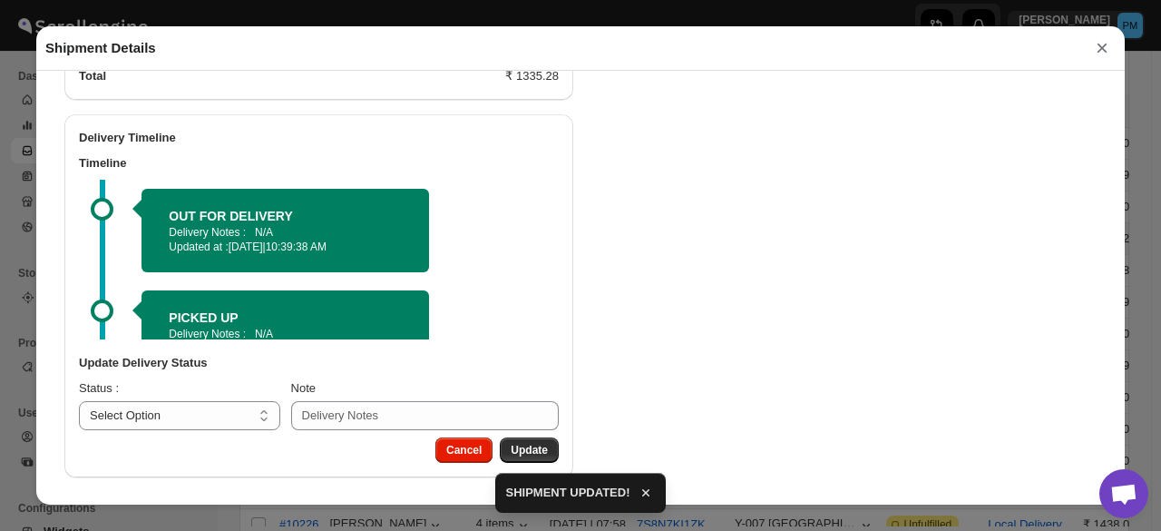
click at [1094, 46] on button "×" at bounding box center [1101, 47] width 27 height 25
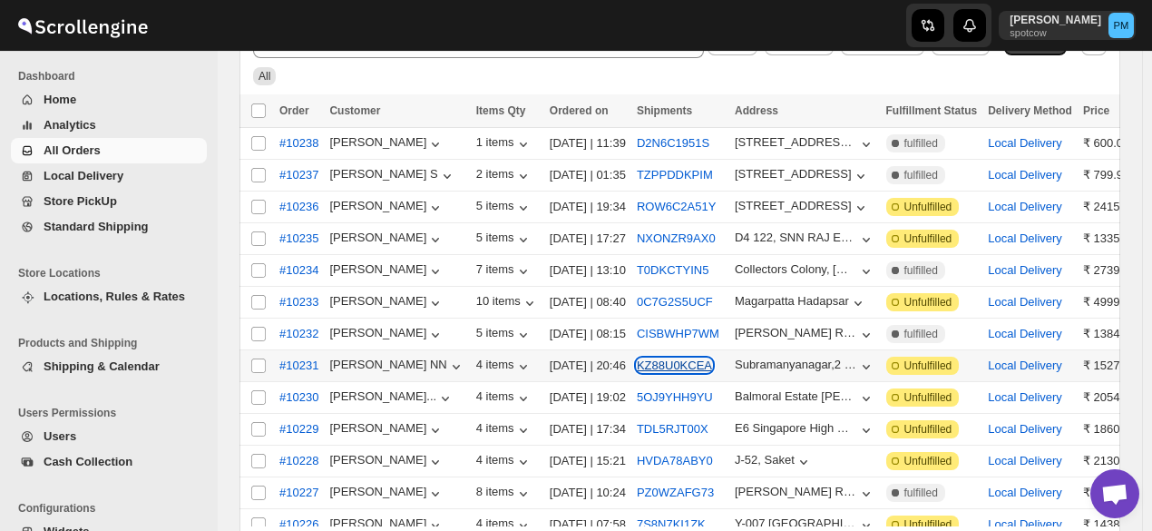
click at [676, 362] on button "KZ88U0KCEA" at bounding box center [674, 365] width 75 height 14
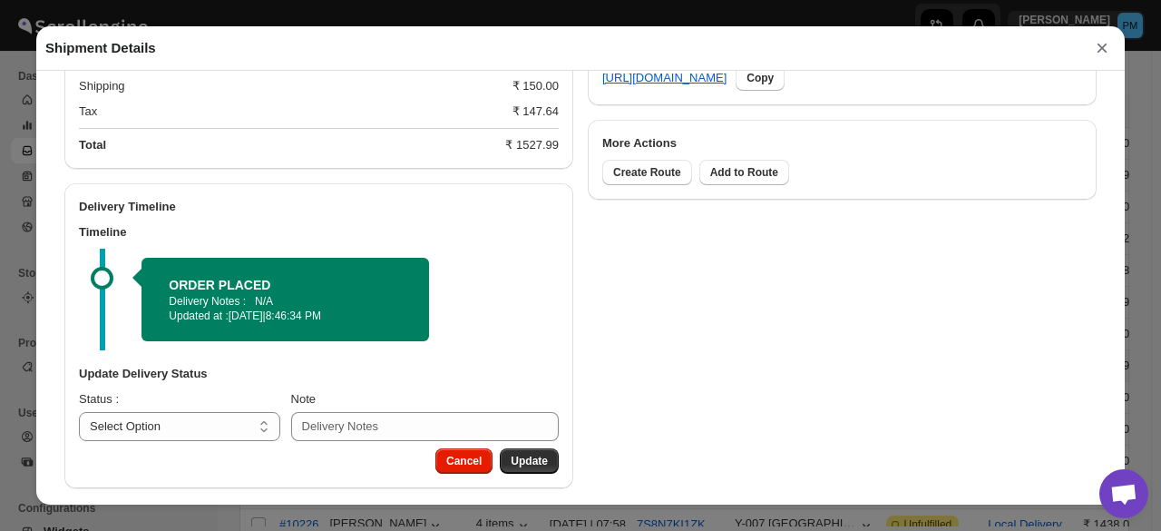
scroll to position [923, 0]
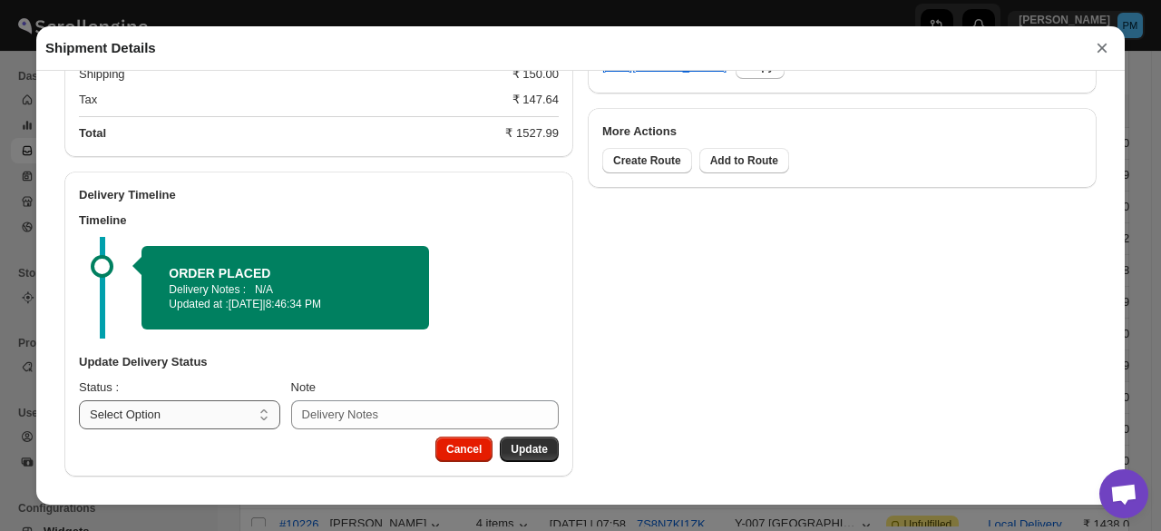
click at [232, 404] on select "Select Option PICKED UP OUT FOR DELIVERY RESCHEDULE DELIVERED CANCELLED" at bounding box center [179, 414] width 201 height 29
select select "PICKED_UP"
click at [79, 400] on select "Select Option PICKED UP OUT FOR DELIVERY RESCHEDULE DELIVERED CANCELLED" at bounding box center [179, 414] width 201 height 29
click at [511, 443] on span "Pick Products" at bounding box center [511, 449] width 73 height 15
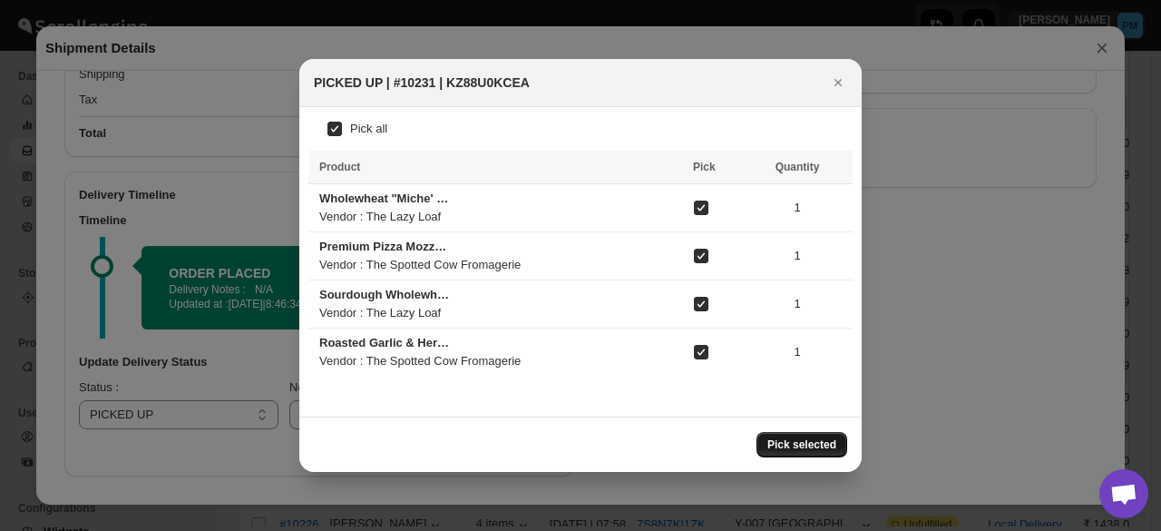
click at [814, 447] on span "Pick selected" at bounding box center [801, 444] width 69 height 15
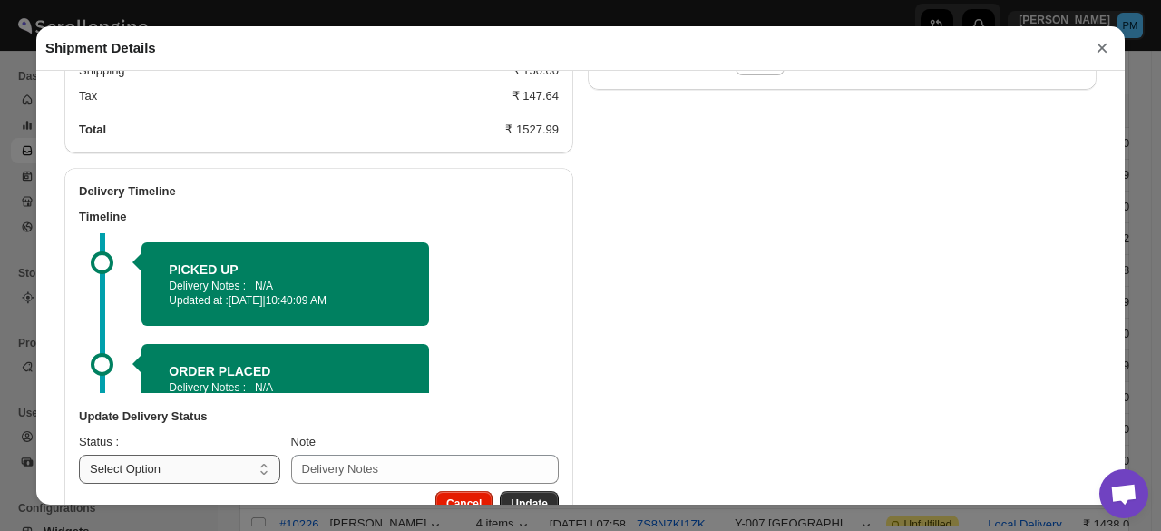
click at [217, 416] on h3 "Update Delivery Status" at bounding box center [319, 416] width 480 height 18
click at [212, 470] on select "Select Option PICKED UP OUT FOR DELIVERY RESCHEDULE DELIVERED CANCELLED" at bounding box center [179, 468] width 201 height 29
select select "OUT_FOR_DELIVERY"
click at [79, 457] on select "Select Option PICKED UP OUT FOR DELIVERY RESCHEDULE DELIVERED CANCELLED" at bounding box center [179, 468] width 201 height 29
click at [525, 495] on button "Update" at bounding box center [529, 503] width 59 height 25
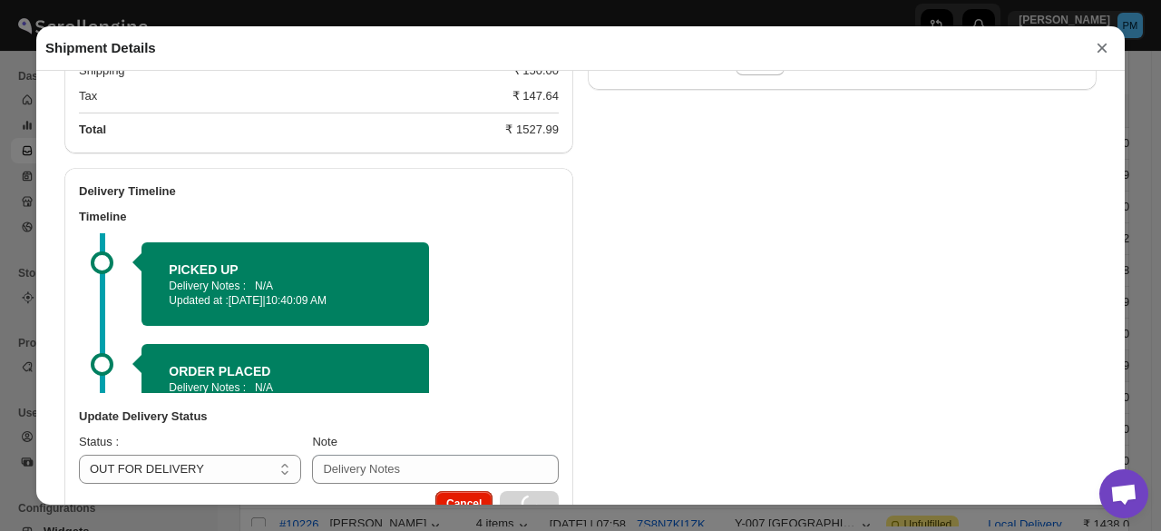
select select
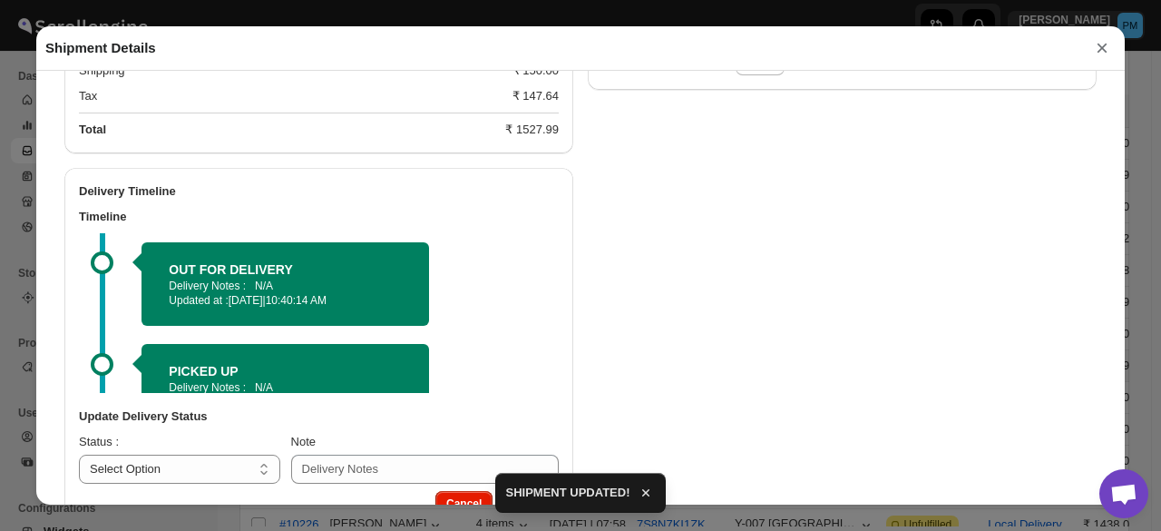
click at [1099, 50] on button "×" at bounding box center [1101, 47] width 27 height 25
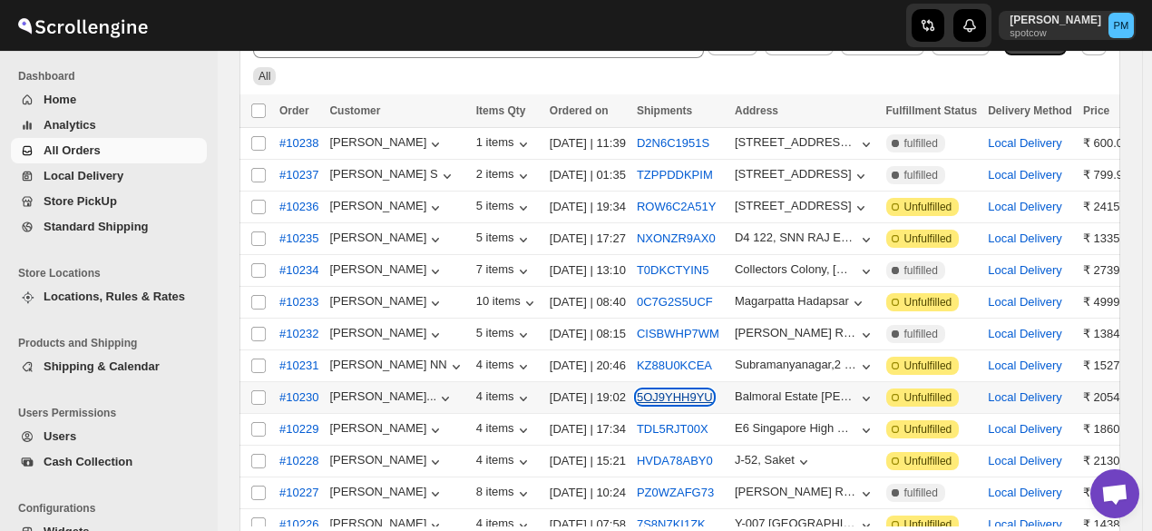
click at [662, 391] on button "5OJ9YHH9YU" at bounding box center [675, 397] width 76 height 14
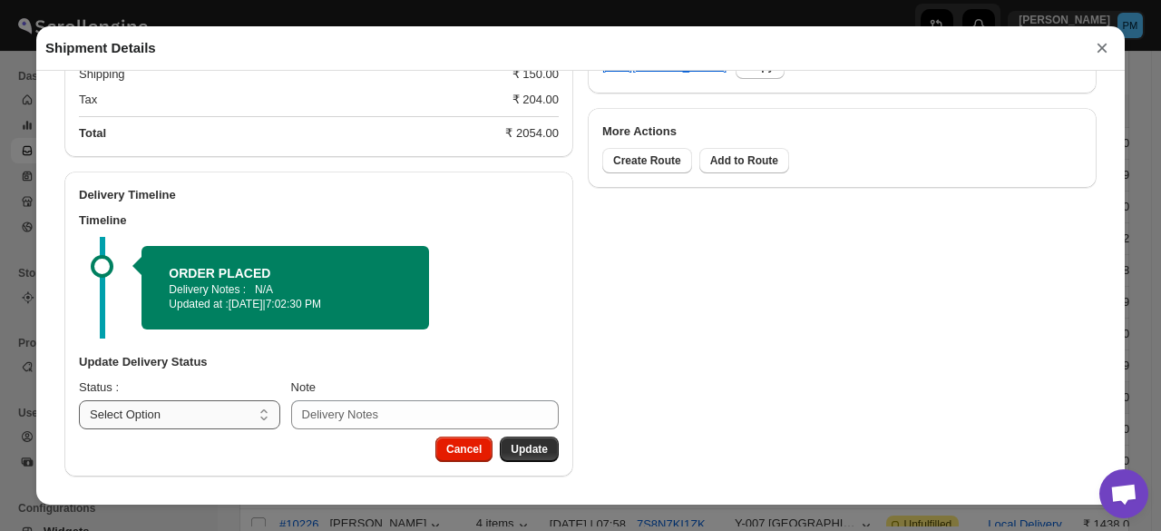
click at [207, 413] on select "Select Option PICKED UP OUT FOR DELIVERY RESCHEDULE DELIVERED CANCELLED" at bounding box center [179, 414] width 201 height 29
click at [198, 428] on select "Select Option PICKED UP OUT FOR DELIVERY RESCHEDULE DELIVERED CANCELLED" at bounding box center [179, 414] width 201 height 29
select select "PICKED_UP"
click at [79, 400] on select "Select Option PICKED UP OUT FOR DELIVERY RESCHEDULE DELIVERED CANCELLED" at bounding box center [179, 414] width 201 height 29
click at [519, 441] on button "Pick Products" at bounding box center [511, 448] width 94 height 25
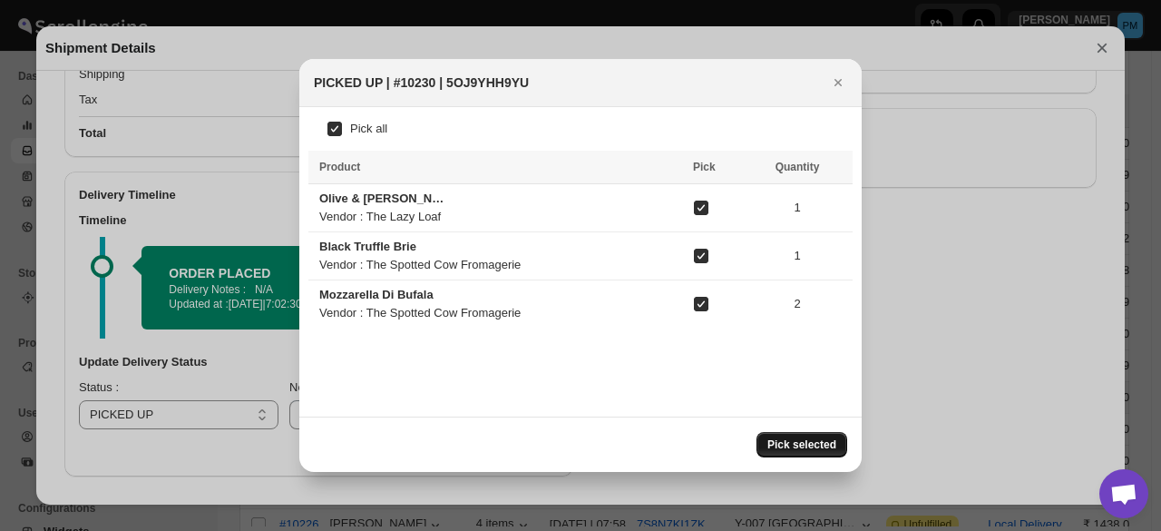
click at [798, 442] on span "Pick selected" at bounding box center [801, 444] width 69 height 15
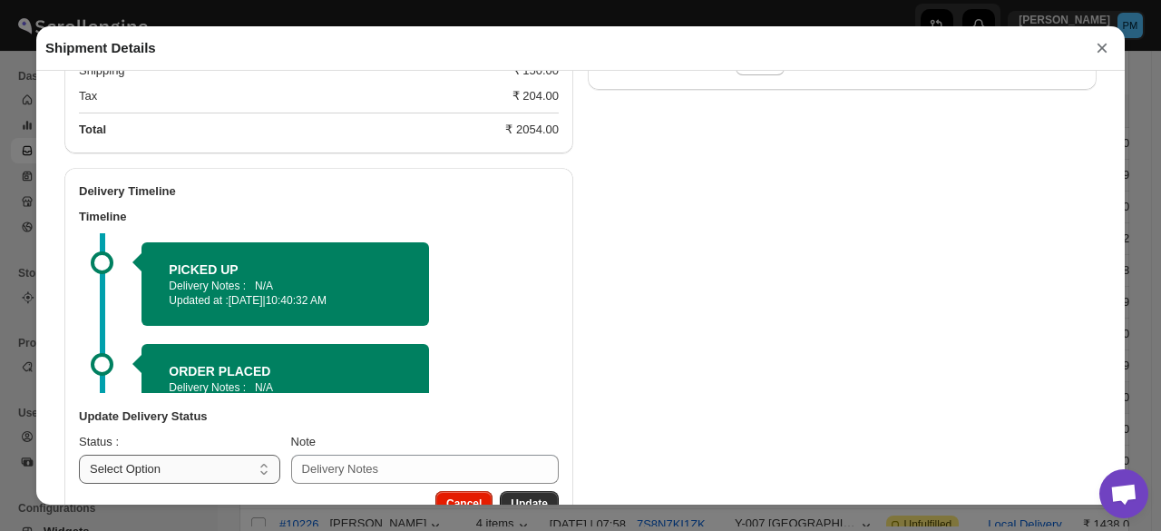
click at [192, 474] on select "Select Option PICKED UP OUT FOR DELIVERY RESCHEDULE DELIVERED CANCELLED" at bounding box center [179, 468] width 201 height 29
select select "OUT_FOR_DELIVERY"
click at [79, 457] on select "Select Option PICKED UP OUT FOR DELIVERY RESCHEDULE DELIVERED CANCELLED" at bounding box center [179, 468] width 201 height 29
click at [540, 494] on button "Update" at bounding box center [529, 503] width 59 height 25
select select
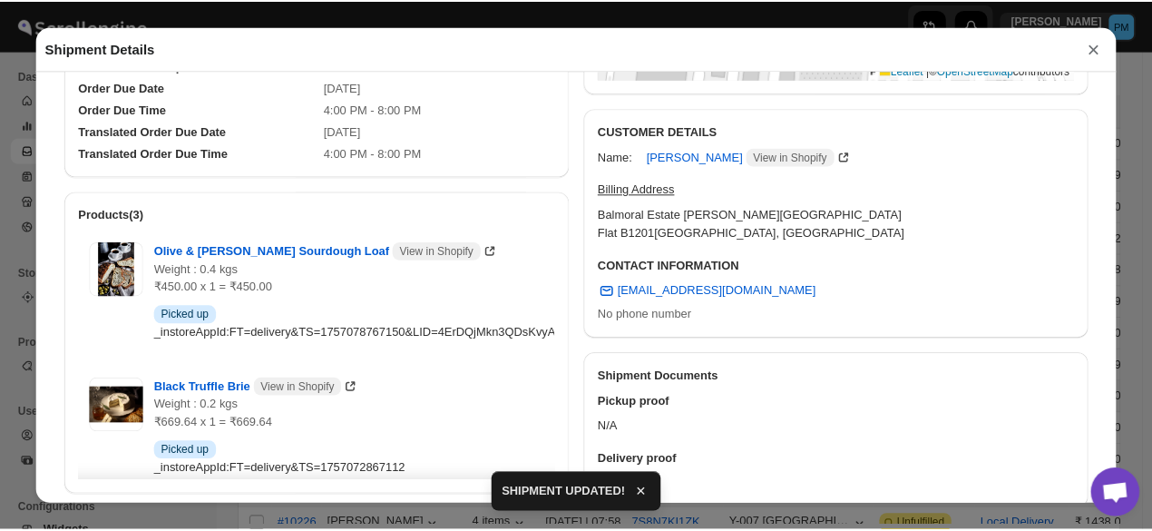
scroll to position [321, 0]
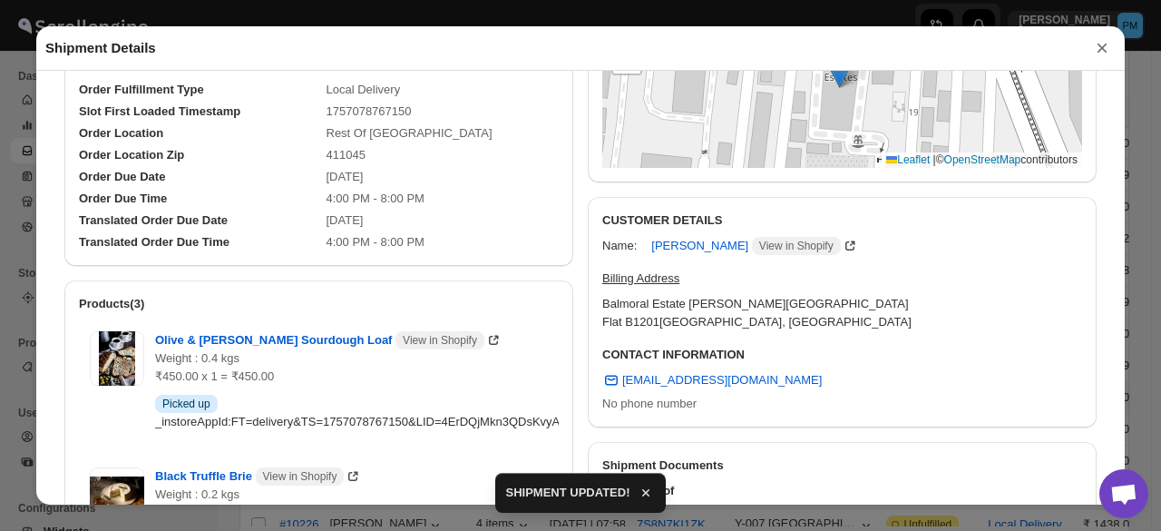
click at [1097, 51] on button "×" at bounding box center [1101, 47] width 27 height 25
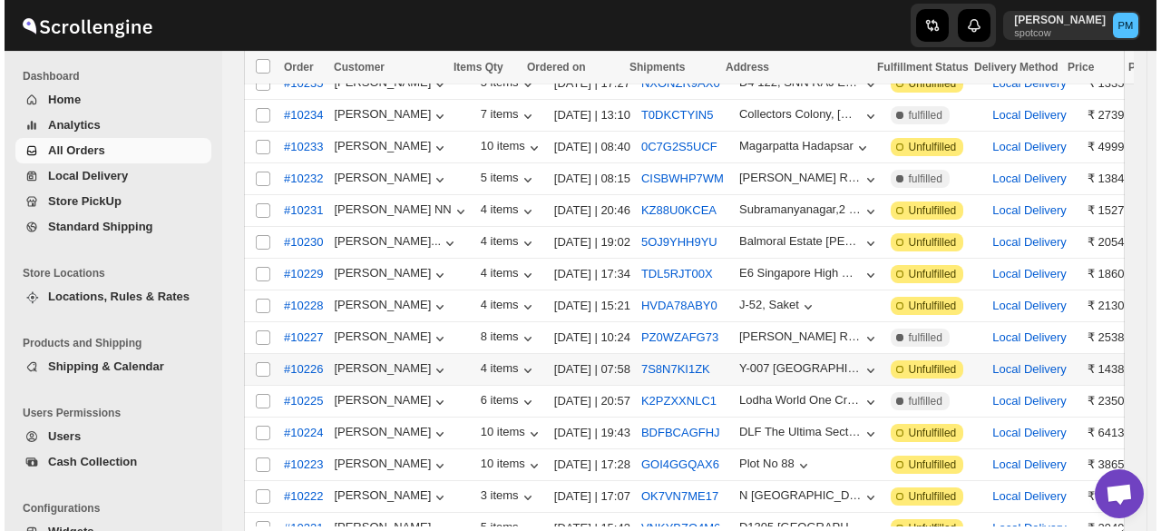
scroll to position [329, 0]
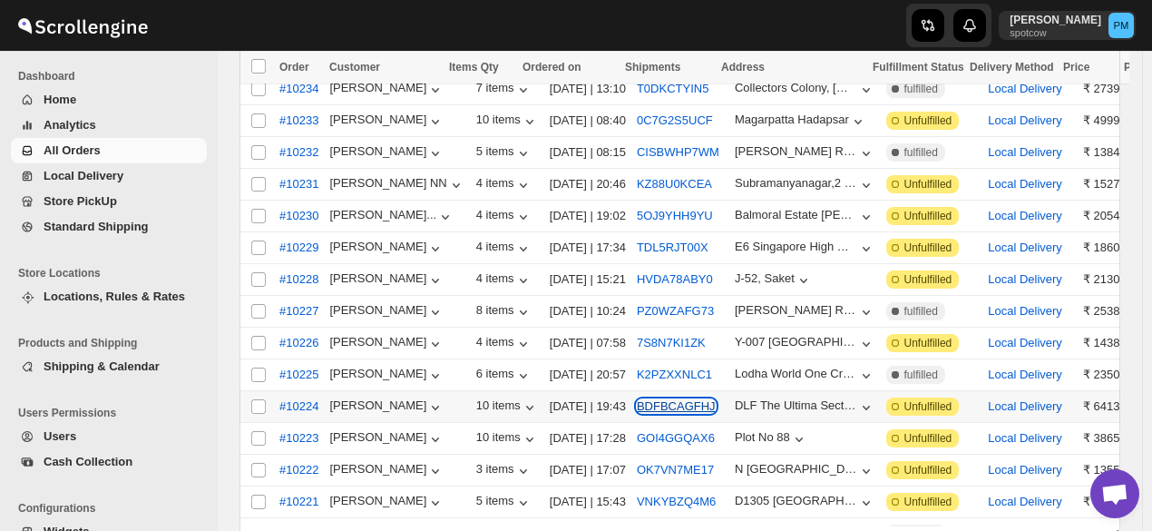
click at [655, 399] on button "BDFBCAGFHJ" at bounding box center [676, 406] width 79 height 14
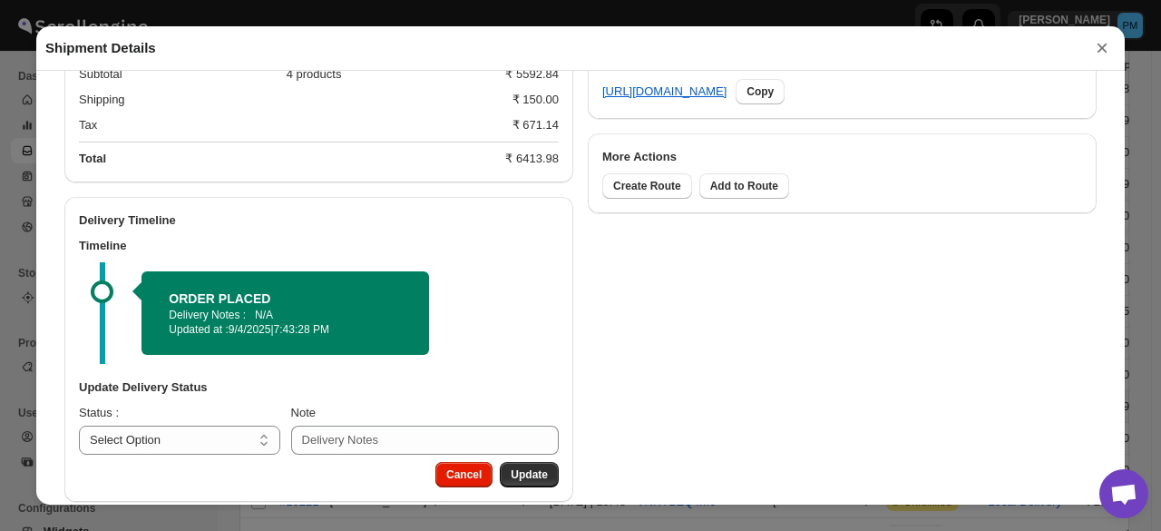
scroll to position [923, 0]
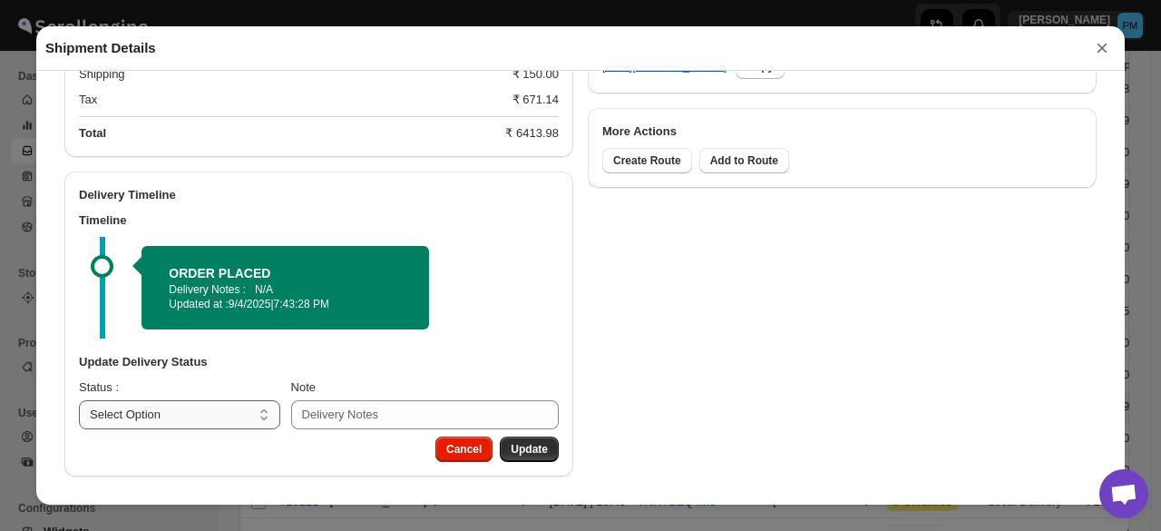
click at [209, 414] on select "Select Option PICKED UP OUT FOR DELIVERY RESCHEDULE DELIVERED CANCELLED" at bounding box center [179, 414] width 201 height 29
select select "PICKED_UP"
click at [79, 400] on select "Select Option PICKED UP OUT FOR DELIVERY RESCHEDULE DELIVERED CANCELLED" at bounding box center [179, 414] width 201 height 29
click at [492, 443] on span "Pick Products" at bounding box center [511, 449] width 73 height 15
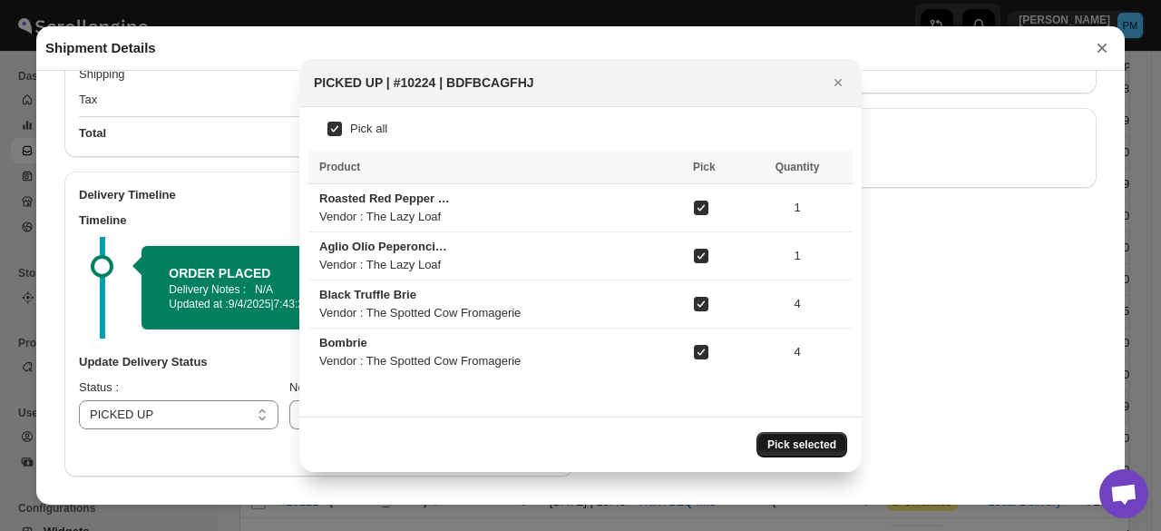
click at [789, 436] on button "Pick selected" at bounding box center [801, 444] width 91 height 25
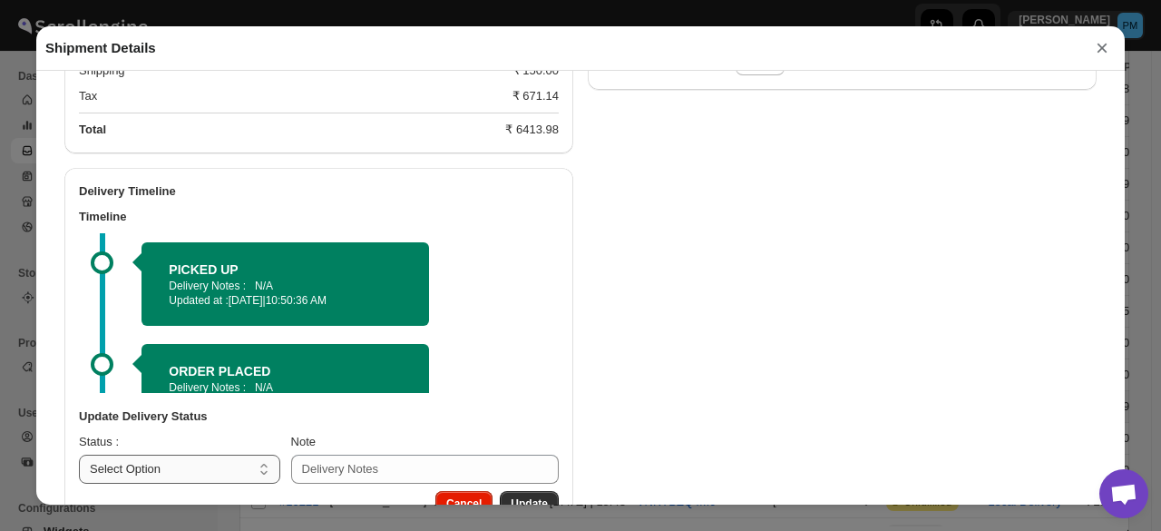
click at [200, 478] on select "Select Option PICKED UP OUT FOR DELIVERY RESCHEDULE DELIVERED CANCELLED" at bounding box center [179, 468] width 201 height 29
select select "OUT_FOR_DELIVERY"
click at [79, 457] on select "Select Option PICKED UP OUT FOR DELIVERY RESCHEDULE DELIVERED CANCELLED" at bounding box center [179, 468] width 201 height 29
click at [539, 501] on span "Update" at bounding box center [529, 503] width 37 height 15
select select
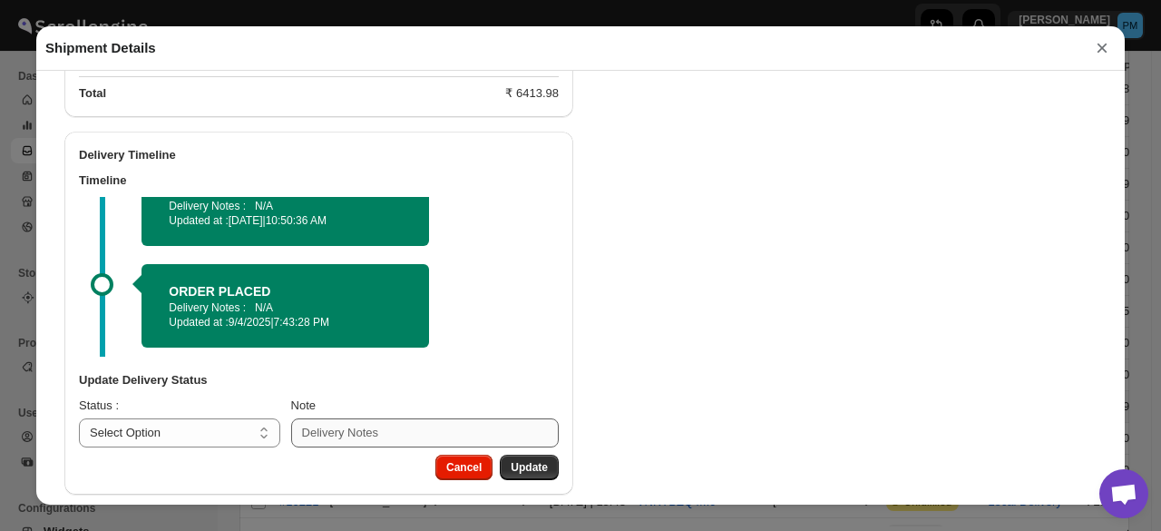
scroll to position [980, 0]
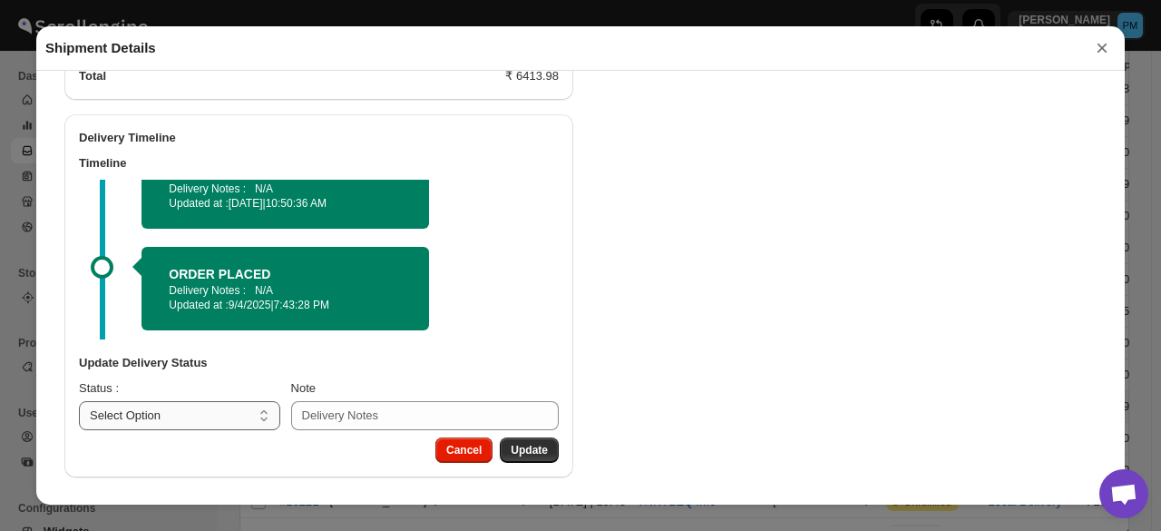
click at [100, 408] on select "Select Option PICKED UP OUT FOR DELIVERY RESCHEDULE DELIVERED CANCELLED" at bounding box center [179, 415] width 201 height 29
click at [527, 303] on div "OUT FOR DELIVERY Delivery Notes : N/A Updated at : 9/10/2025 | 10:50:42 AM PICK…" at bounding box center [319, 186] width 480 height 305
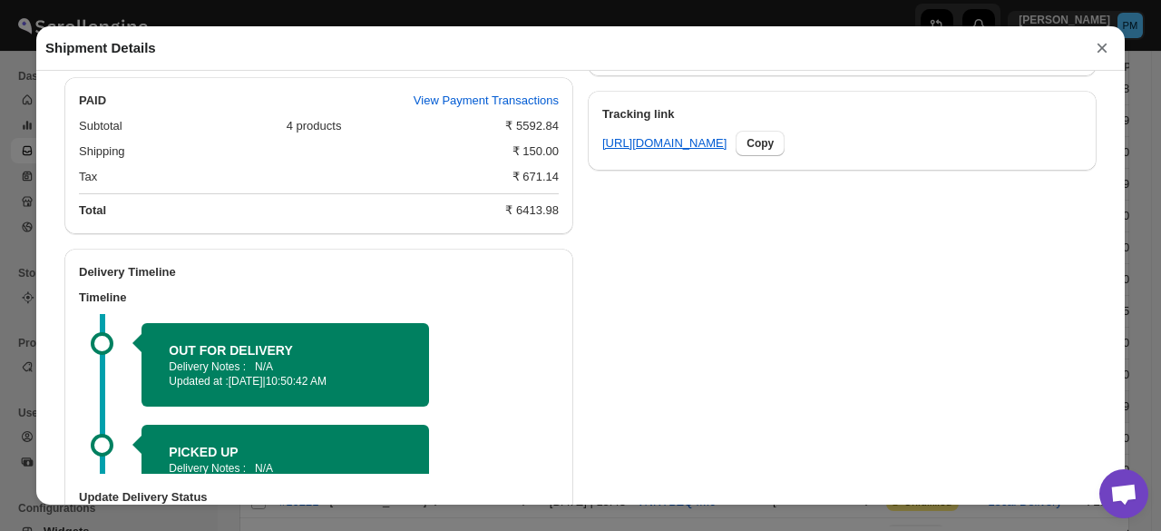
scroll to position [799, 0]
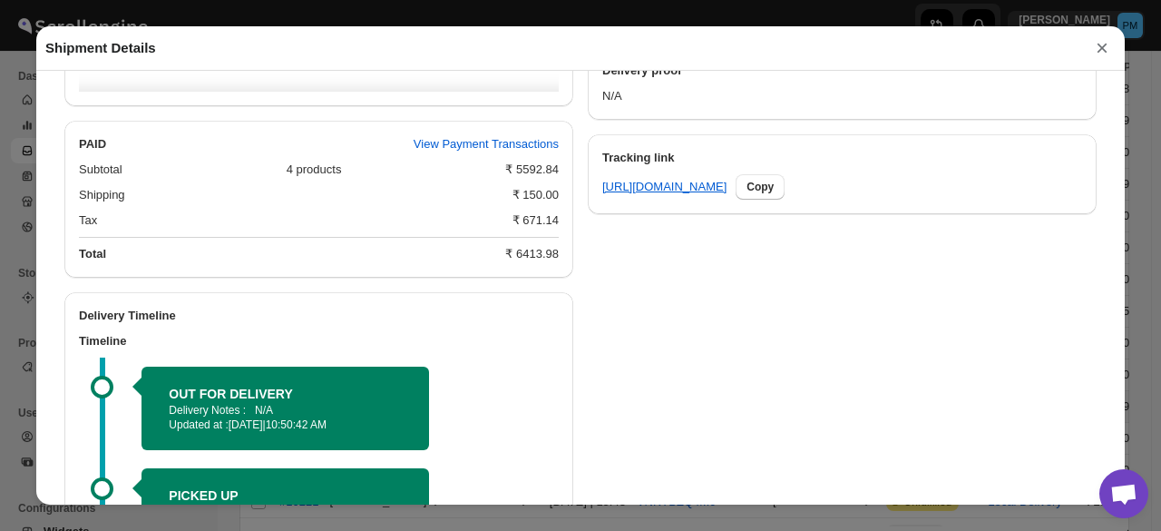
click at [1101, 47] on button "×" at bounding box center [1101, 47] width 27 height 25
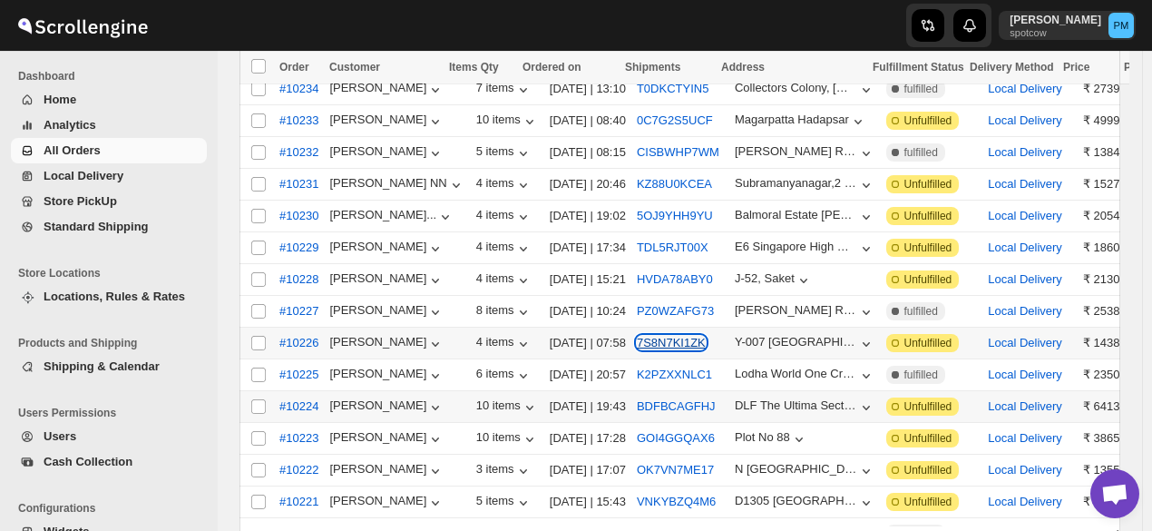
click at [669, 336] on button "7S8N7KI1ZK" at bounding box center [671, 343] width 69 height 14
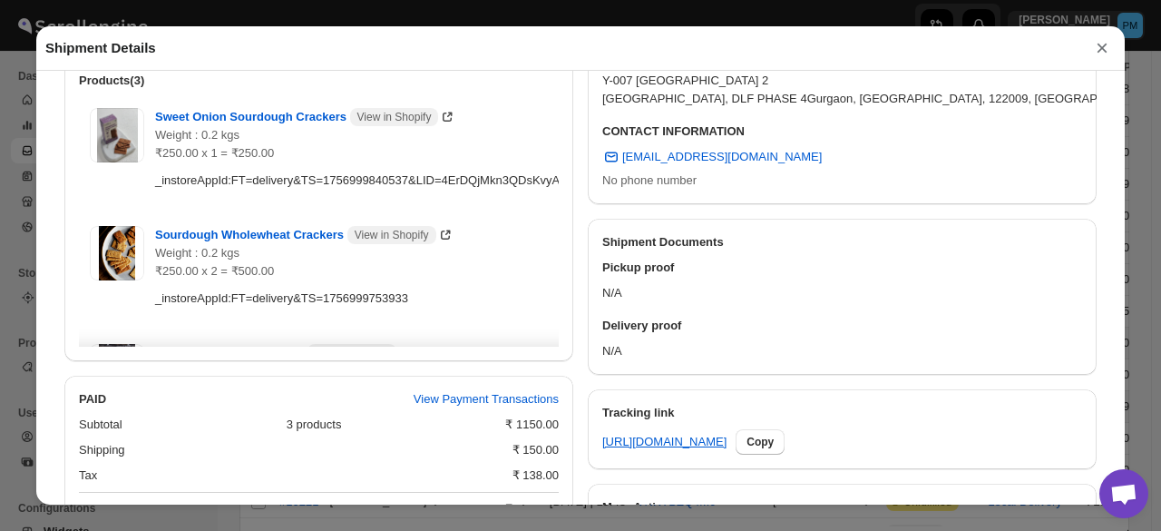
scroll to position [865, 0]
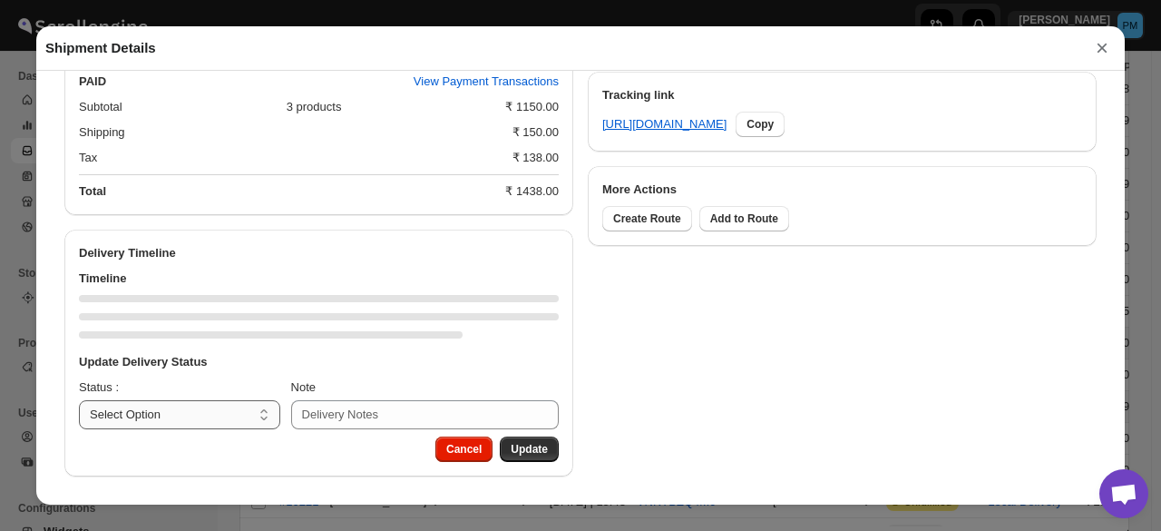
click at [216, 407] on select "Select Option PICKED UP OUT FOR DELIVERY RESCHEDULE DELIVERED CANCELLED" at bounding box center [179, 414] width 201 height 29
click at [204, 424] on select "Select Option PICKED UP OUT FOR DELIVERY RESCHEDULE DELIVERED CANCELLED" at bounding box center [179, 414] width 201 height 29
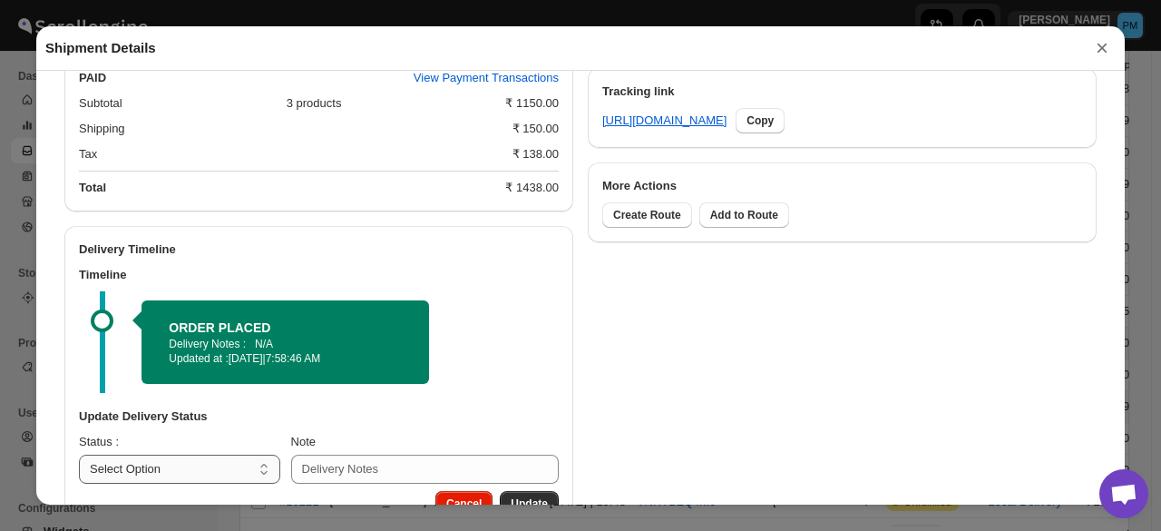
select select "PICKED_UP"
click at [79, 457] on select "Select Option PICKED UP OUT FOR DELIVERY RESCHEDULE DELIVERED CANCELLED" at bounding box center [179, 468] width 201 height 29
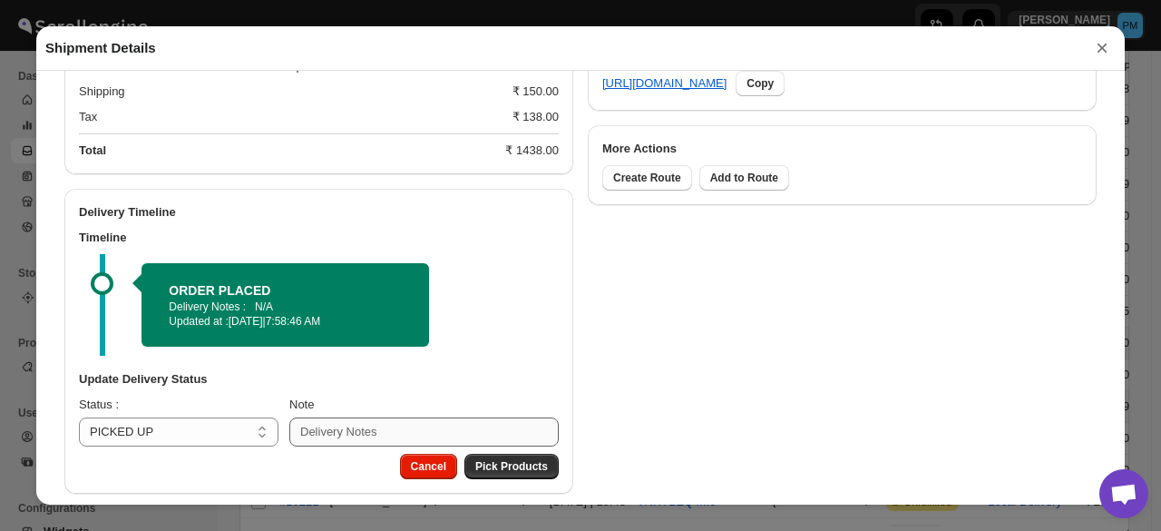
scroll to position [923, 0]
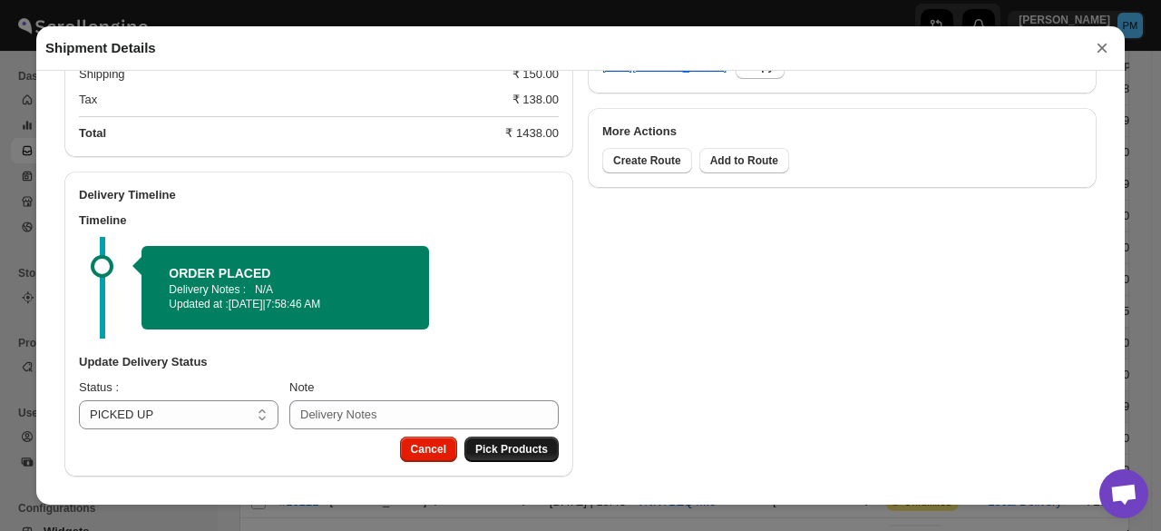
click at [531, 444] on span "Pick Products" at bounding box center [511, 449] width 73 height 15
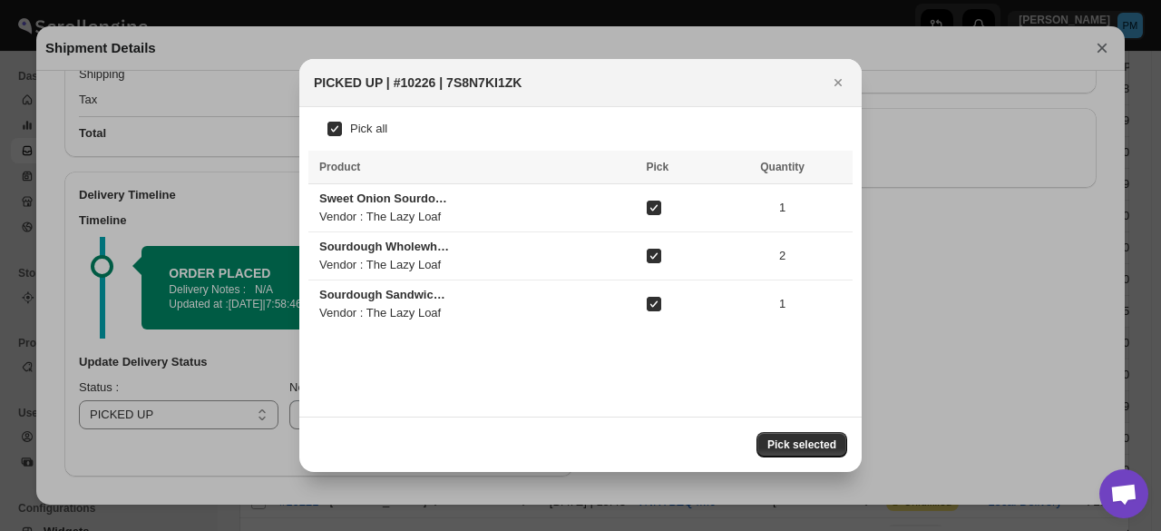
click at [802, 438] on span "Pick selected" at bounding box center [801, 444] width 69 height 15
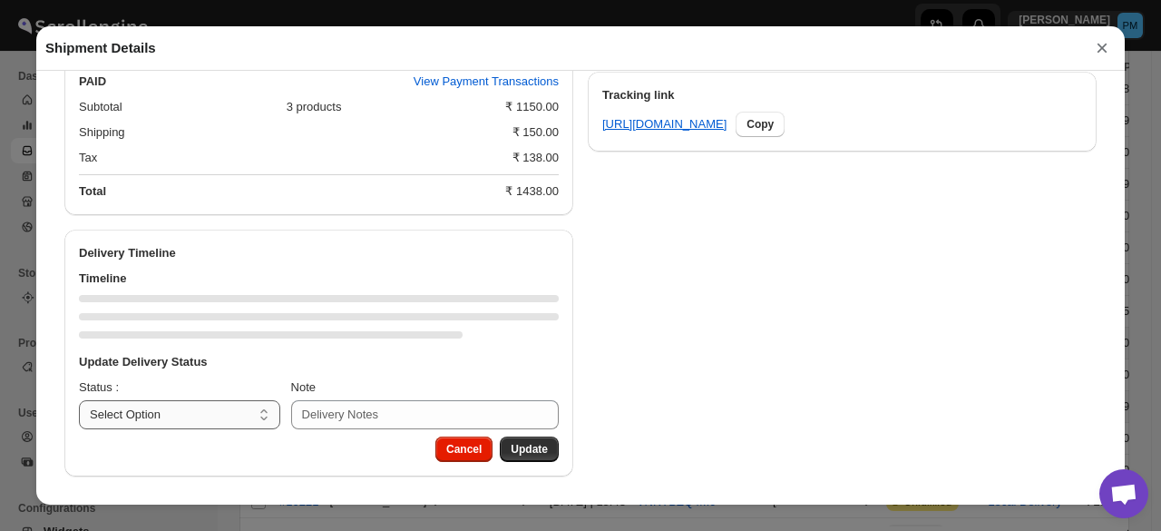
scroll to position [865, 0]
click at [178, 409] on select "Select Option PICKED UP OUT FOR DELIVERY RESCHEDULE DELIVERED CANCELLED" at bounding box center [179, 414] width 201 height 29
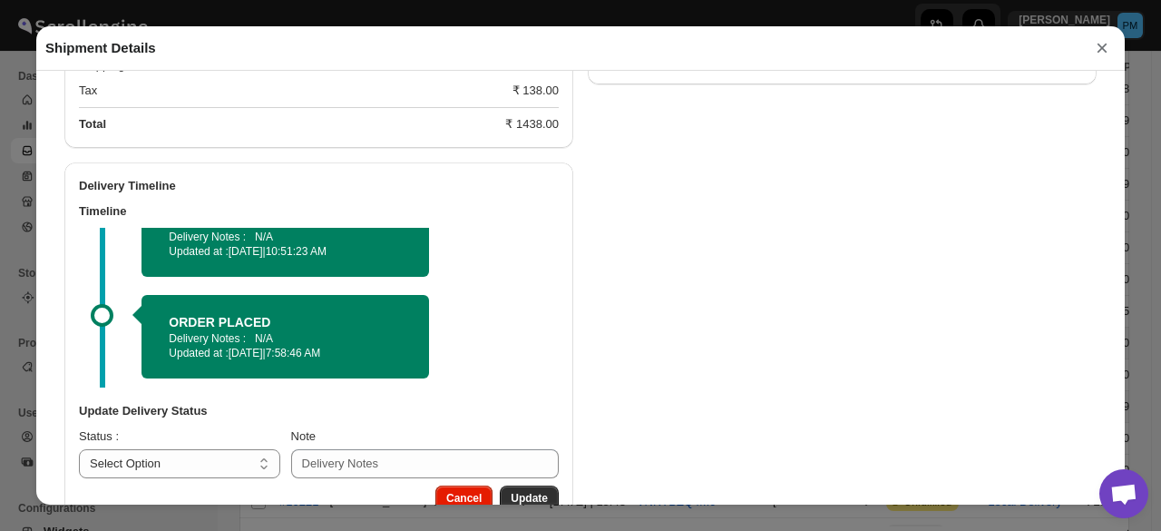
scroll to position [980, 0]
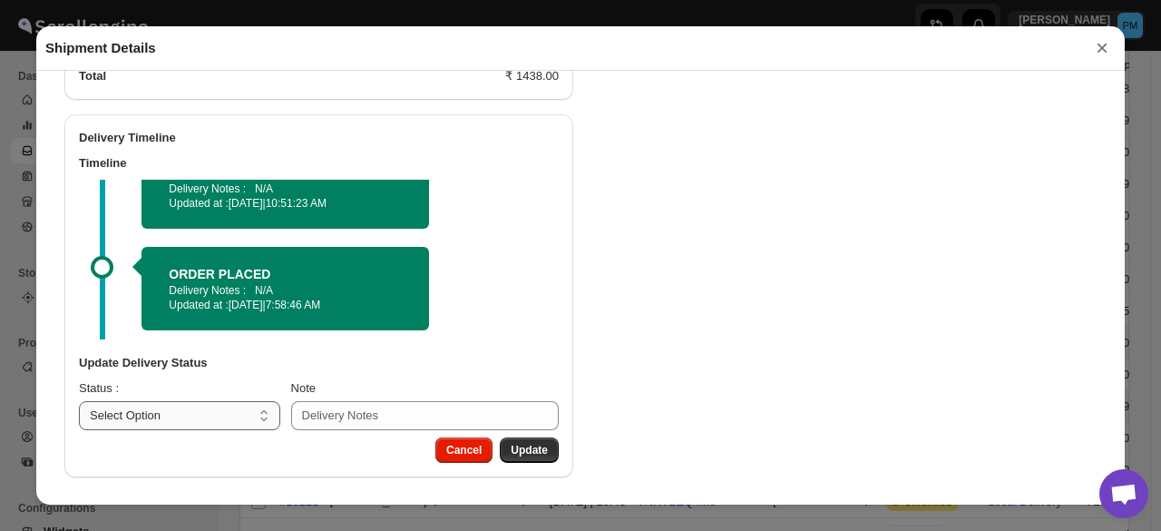
click at [218, 414] on select "Select Option PICKED UP OUT FOR DELIVERY RESCHEDULE DELIVERED CANCELLED" at bounding box center [179, 415] width 201 height 29
select select "OUT_FOR_DELIVERY"
click at [79, 401] on select "Select Option PICKED UP OUT FOR DELIVERY RESCHEDULE DELIVERED CANCELLED" at bounding box center [179, 415] width 201 height 29
click at [528, 451] on span "Update" at bounding box center [529, 450] width 37 height 15
select select
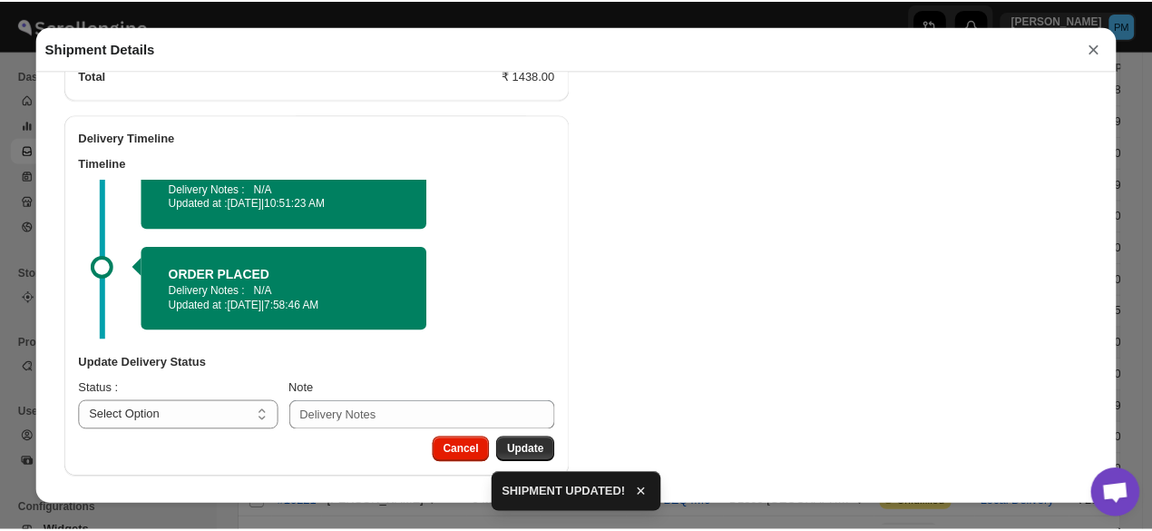
scroll to position [865, 0]
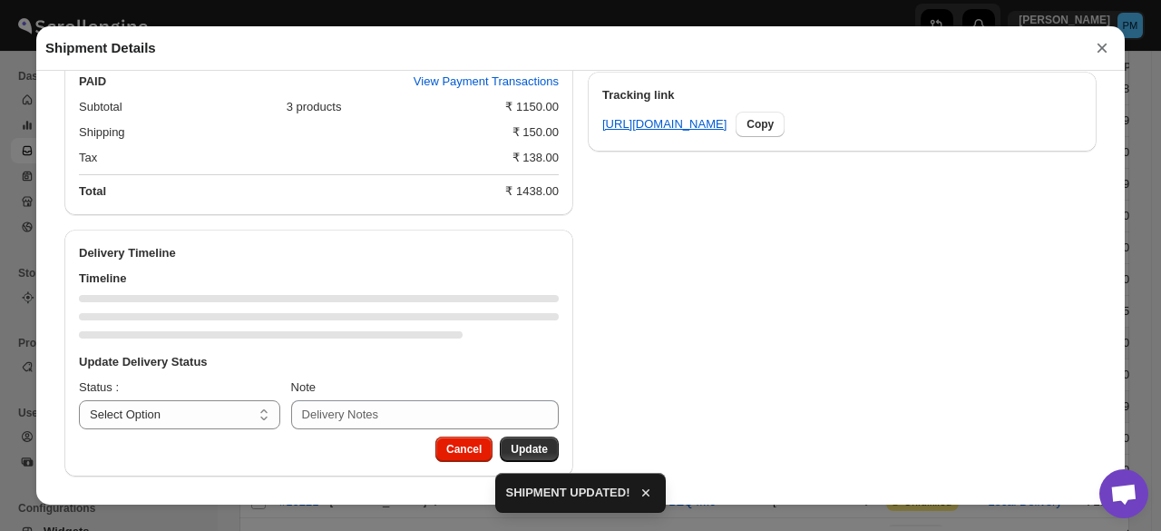
click at [1104, 52] on button "×" at bounding box center [1101, 47] width 27 height 25
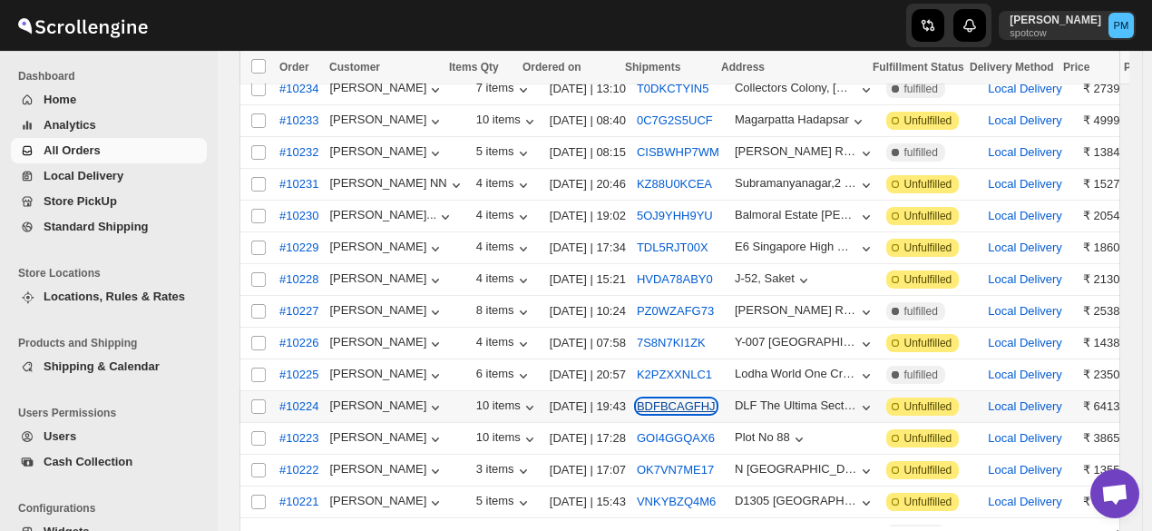
click at [641, 399] on button "BDFBCAGFHJ" at bounding box center [676, 406] width 79 height 14
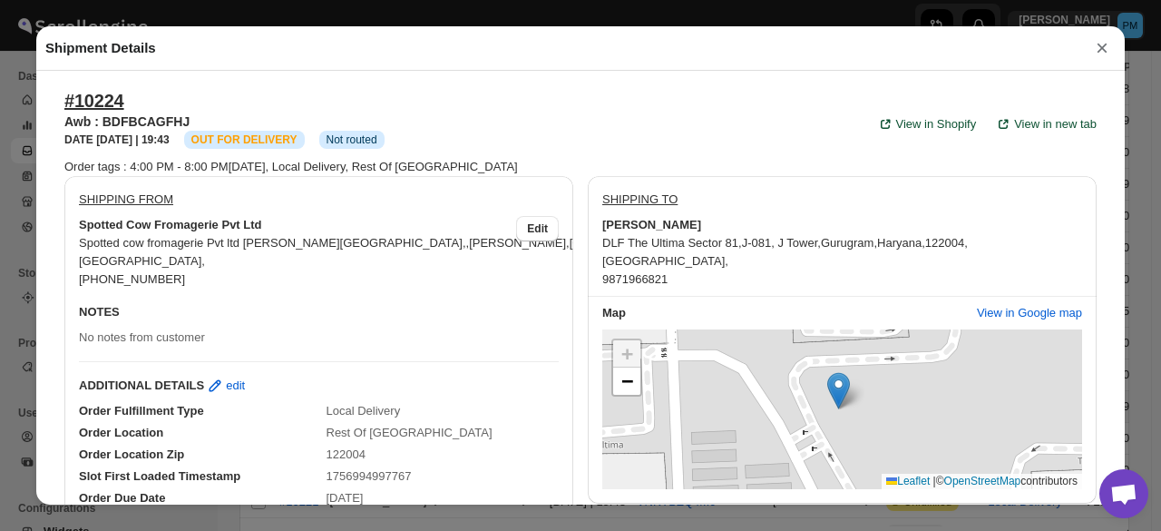
click at [1109, 46] on button "×" at bounding box center [1101, 47] width 27 height 25
